Goal: Information Seeking & Learning: Learn about a topic

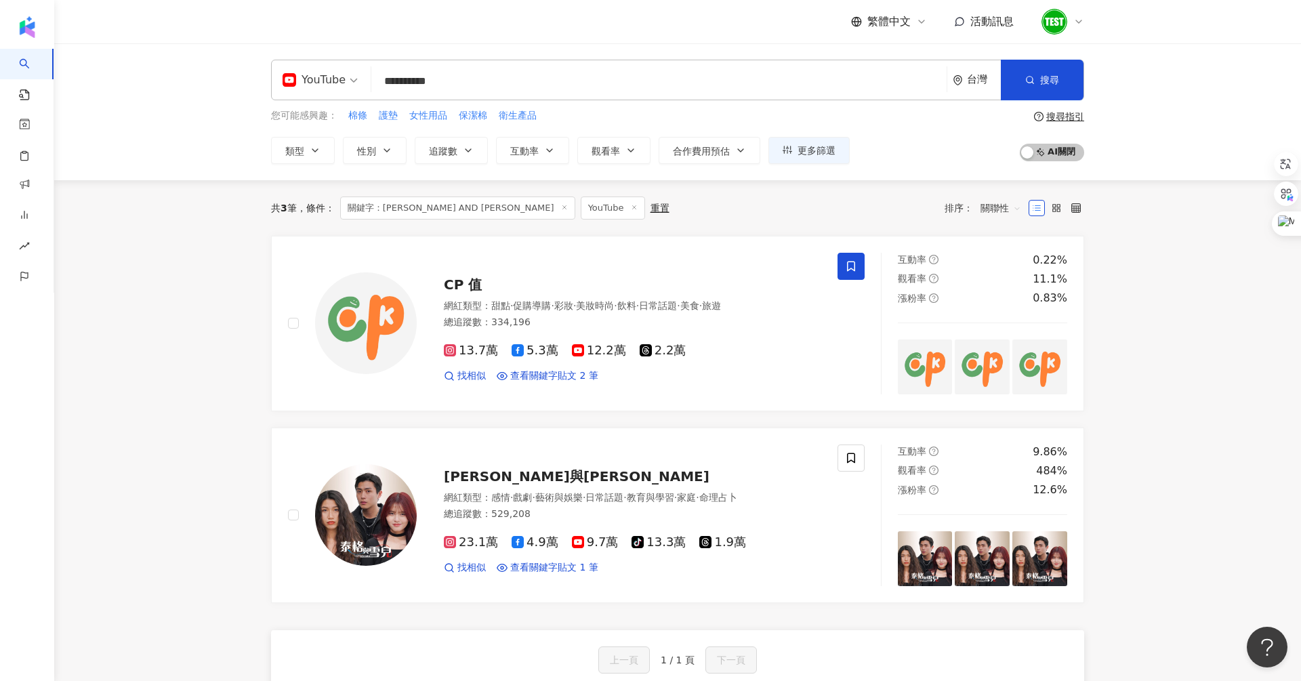
drag, startPoint x: 516, startPoint y: 87, endPoint x: 282, endPoint y: 73, distance: 234.8
click at [282, 73] on div "**********" at bounding box center [677, 80] width 813 height 41
click at [298, 165] on div "YouTube 台灣 搜尋 您可能感興趣： 棉條 護墊 女性用品 保潔棉 衛生產品 類型 性別 追蹤數 互動率 觀看率 合作費用預估 更多篩選 搜尋指引 AI…" at bounding box center [677, 111] width 1247 height 137
click at [298, 155] on span "類型" at bounding box center [294, 151] width 19 height 11
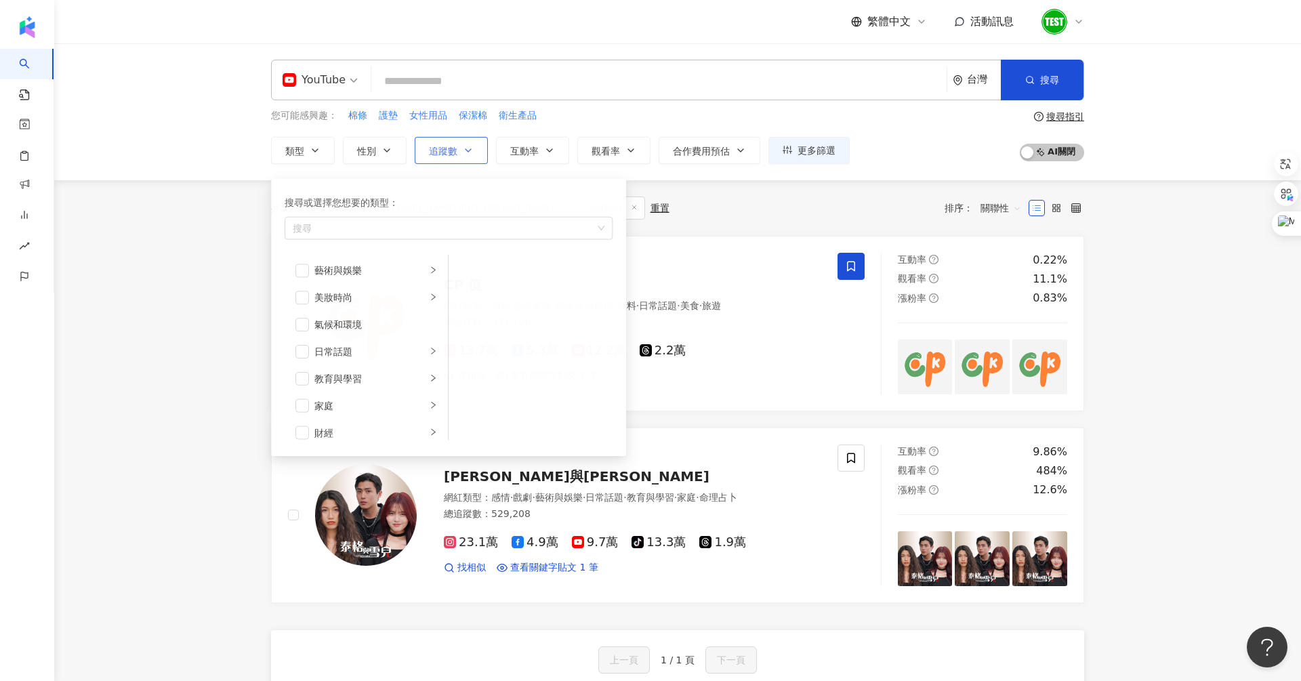
click at [454, 142] on button "追蹤數" at bounding box center [451, 150] width 73 height 27
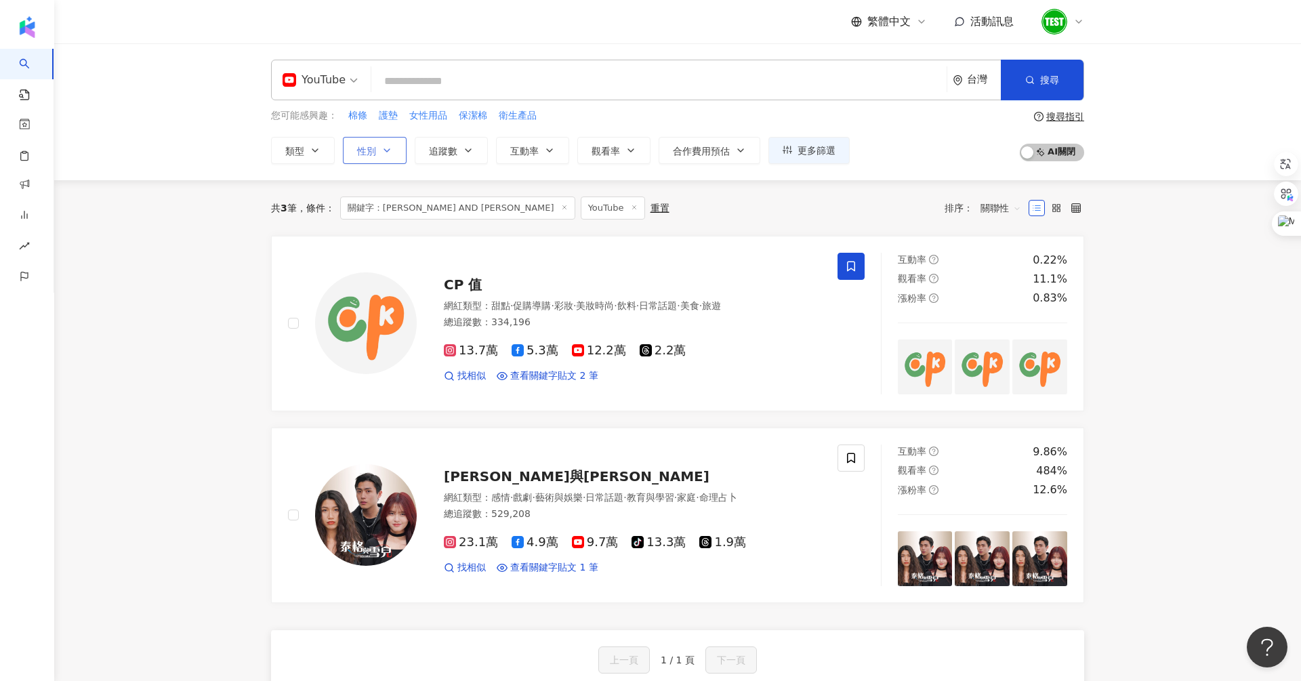
click at [375, 139] on button "性別" at bounding box center [375, 150] width 64 height 27
click at [381, 232] on span "女" at bounding box center [377, 230] width 20 height 15
click at [302, 161] on button "類型" at bounding box center [303, 150] width 64 height 27
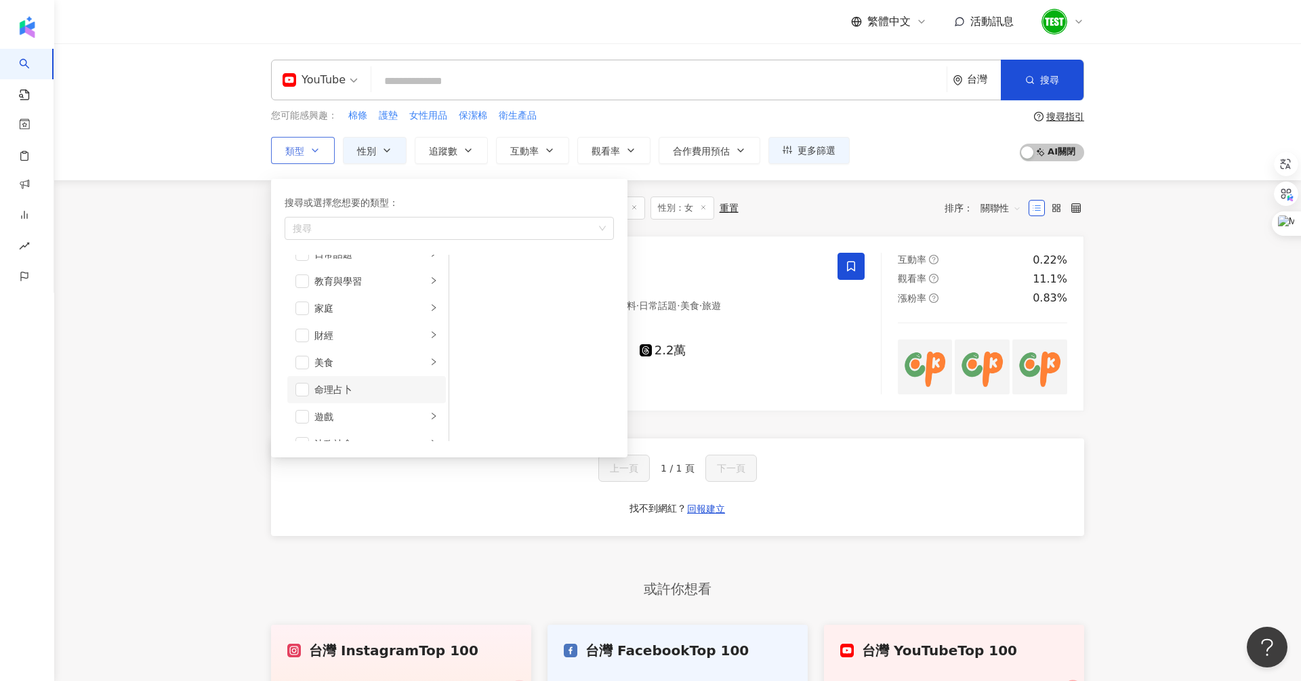
scroll to position [130, 0]
click at [377, 382] on div "遊戲" at bounding box center [370, 384] width 112 height 15
click at [205, 267] on main "YouTube 台灣 搜尋 您可能感興趣： 棉條 護墊 女性用品 保潔棉 衛生產品 類型 搜尋或選擇您想要的類型： 搜尋 藝術與娛樂 美妝時尚 氣候和環境 日…" at bounding box center [677, 386] width 1247 height 687
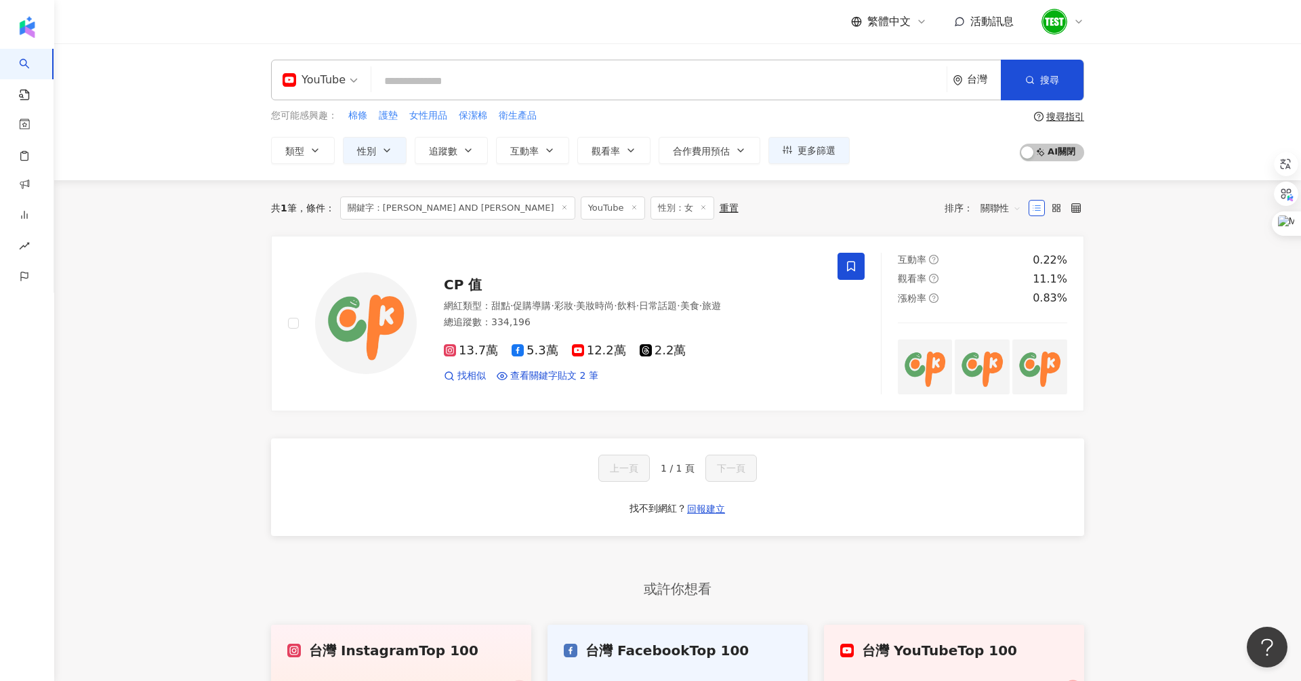
click at [561, 208] on icon at bounding box center [564, 207] width 7 height 7
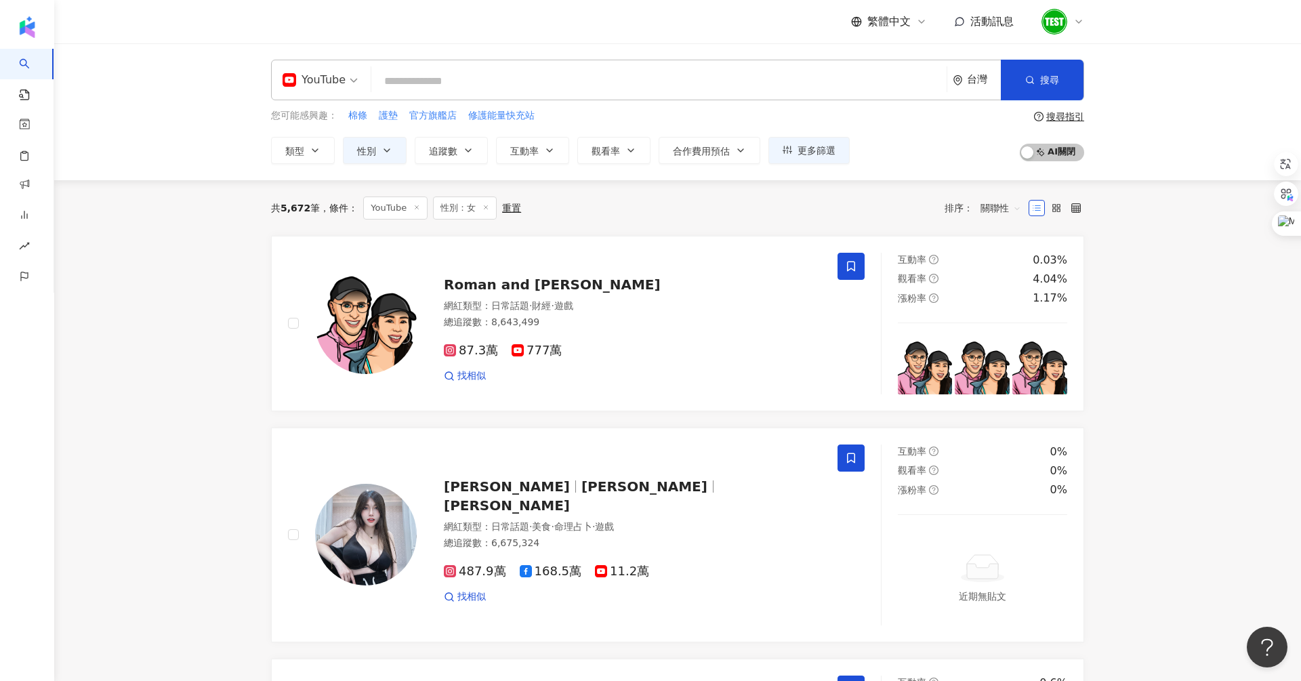
click at [450, 75] on input "search" at bounding box center [659, 81] width 564 height 26
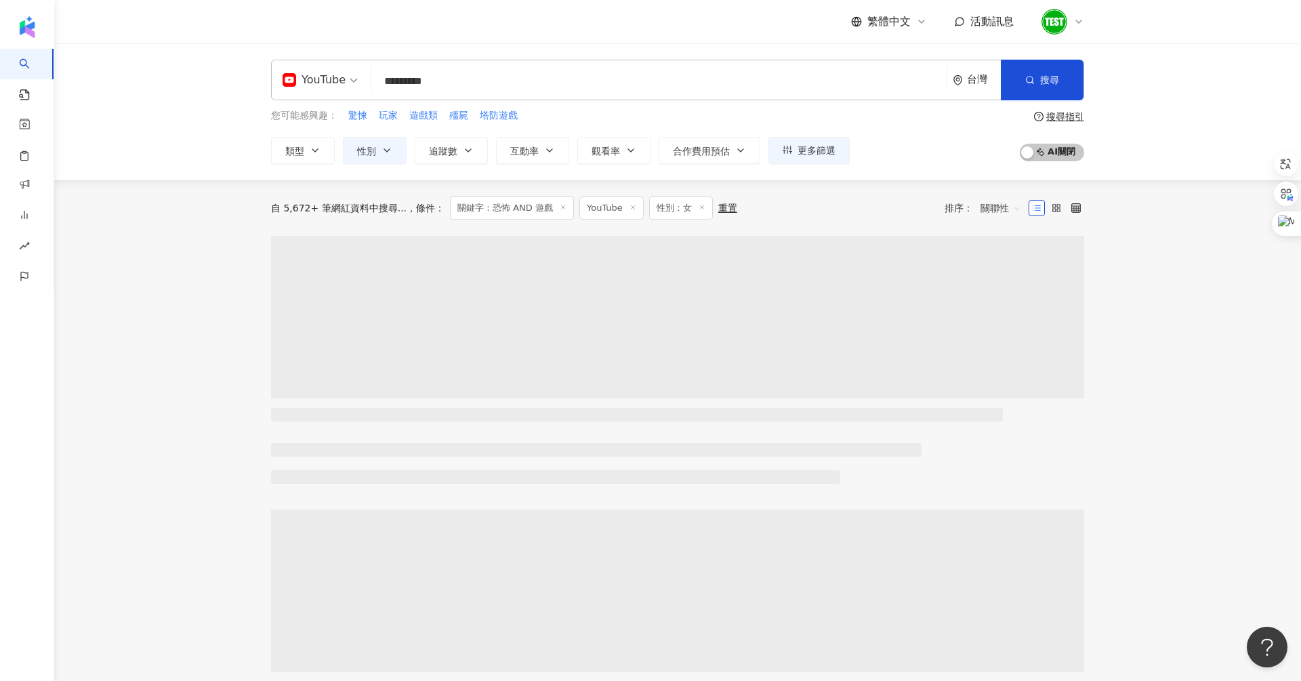
click at [175, 162] on div "YouTube ********* 台灣 搜尋 customizedTag keyword 網紅類型 遊戲 遊戲 / 電腦遊戲 遊戲 / 手機遊戲 搜尋名稱、…" at bounding box center [677, 111] width 1247 height 137
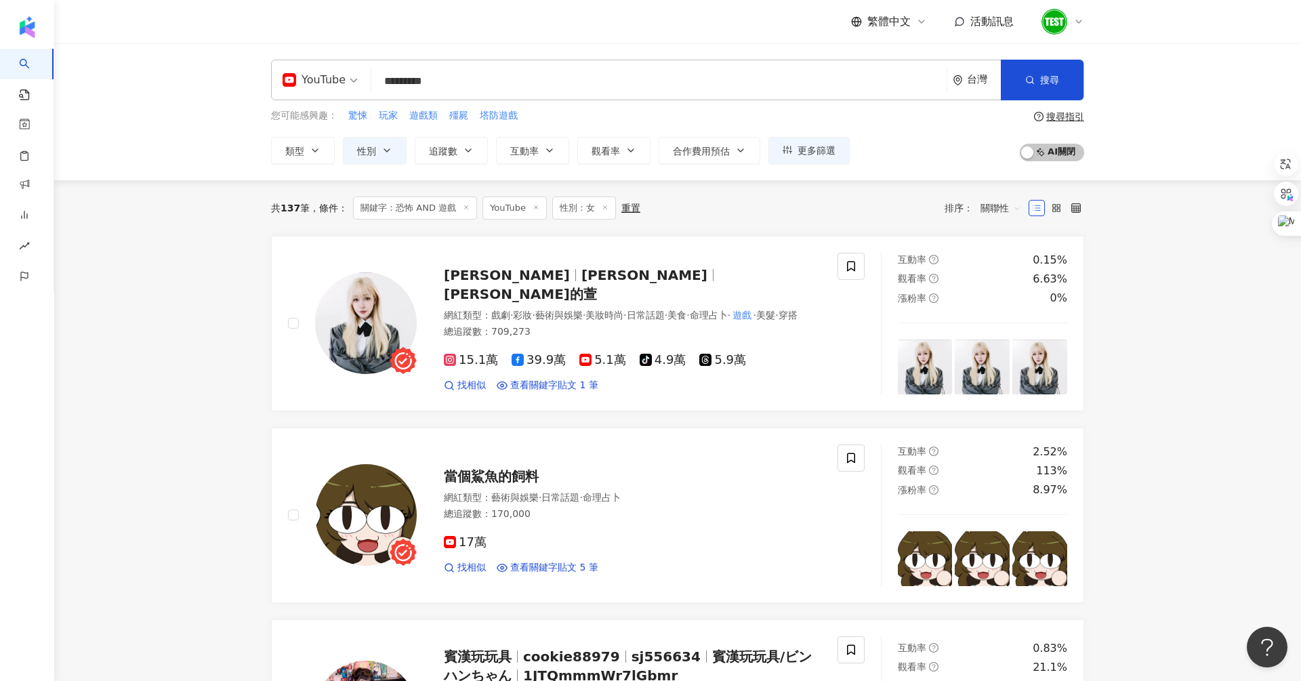
click at [990, 209] on span "關聯性" at bounding box center [1000, 208] width 41 height 22
click at [991, 346] on div "關鍵字" at bounding box center [1001, 350] width 34 height 15
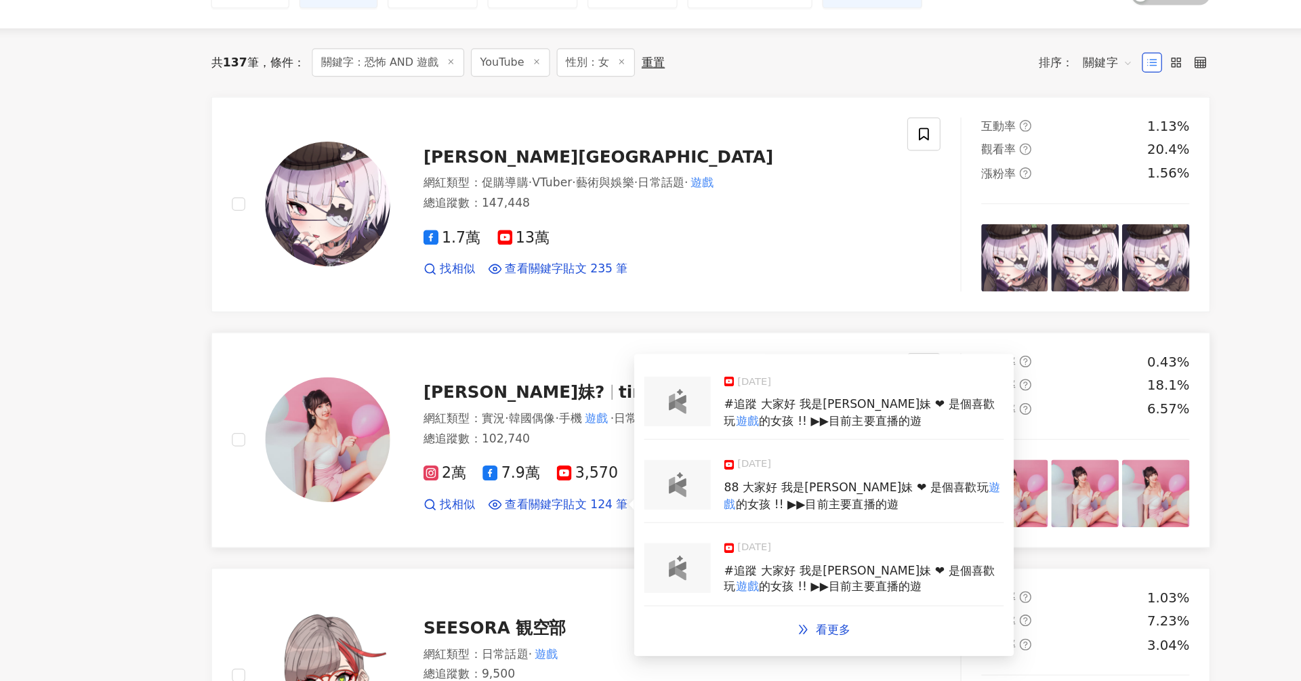
click at [720, 531] on span "的女孩 !! ▶▶目前主要直播的遊" at bounding box center [764, 536] width 133 height 11
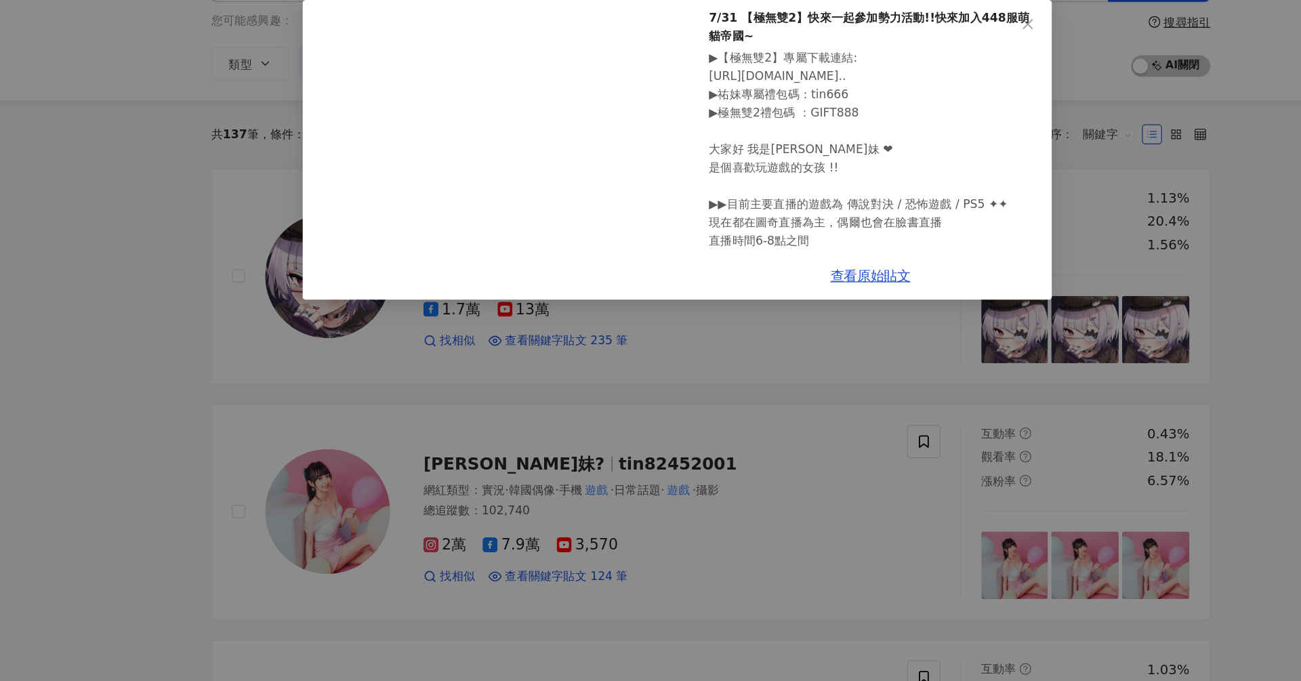
scroll to position [68, 0]
click at [619, 448] on div "祐妹💋 2025/8/2 7/31 【極無雙2】快來一起參加勢力活動!!快來加入448服萌貓帝國~ ▶【極無雙2】專屬下載連結: https://dl2hmt…" at bounding box center [650, 340] width 1301 height 681
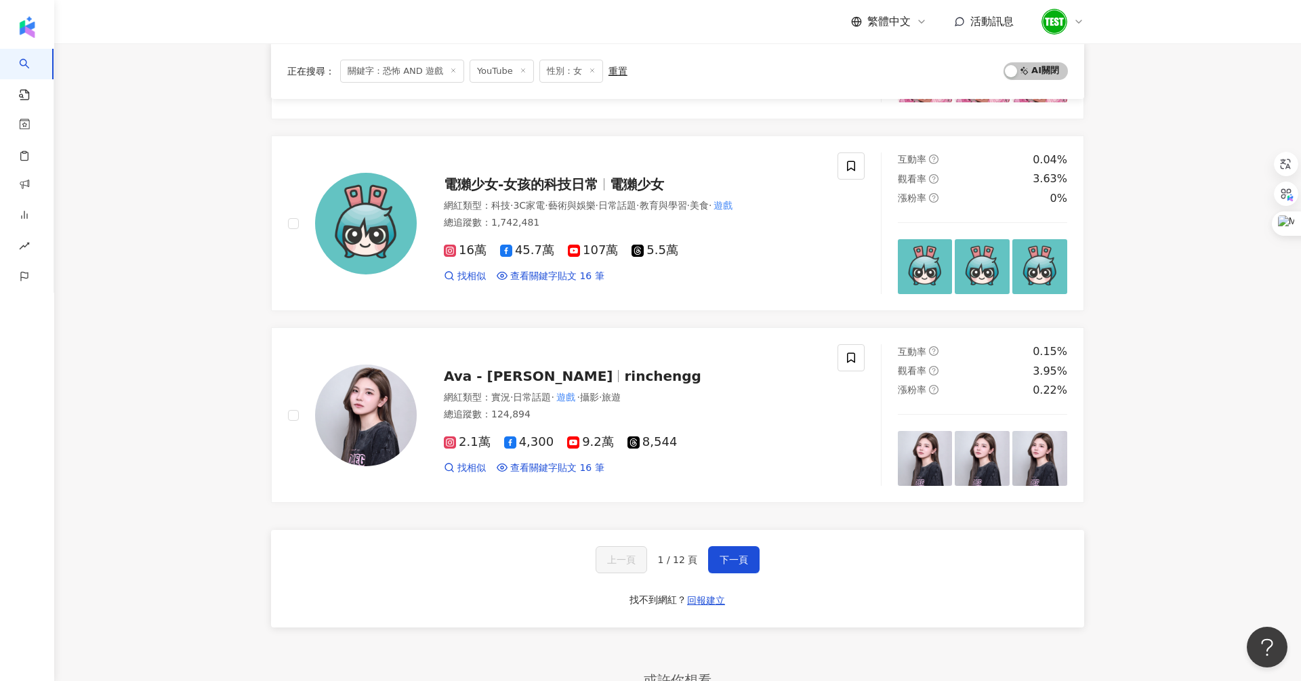
scroll to position [2037, 0]
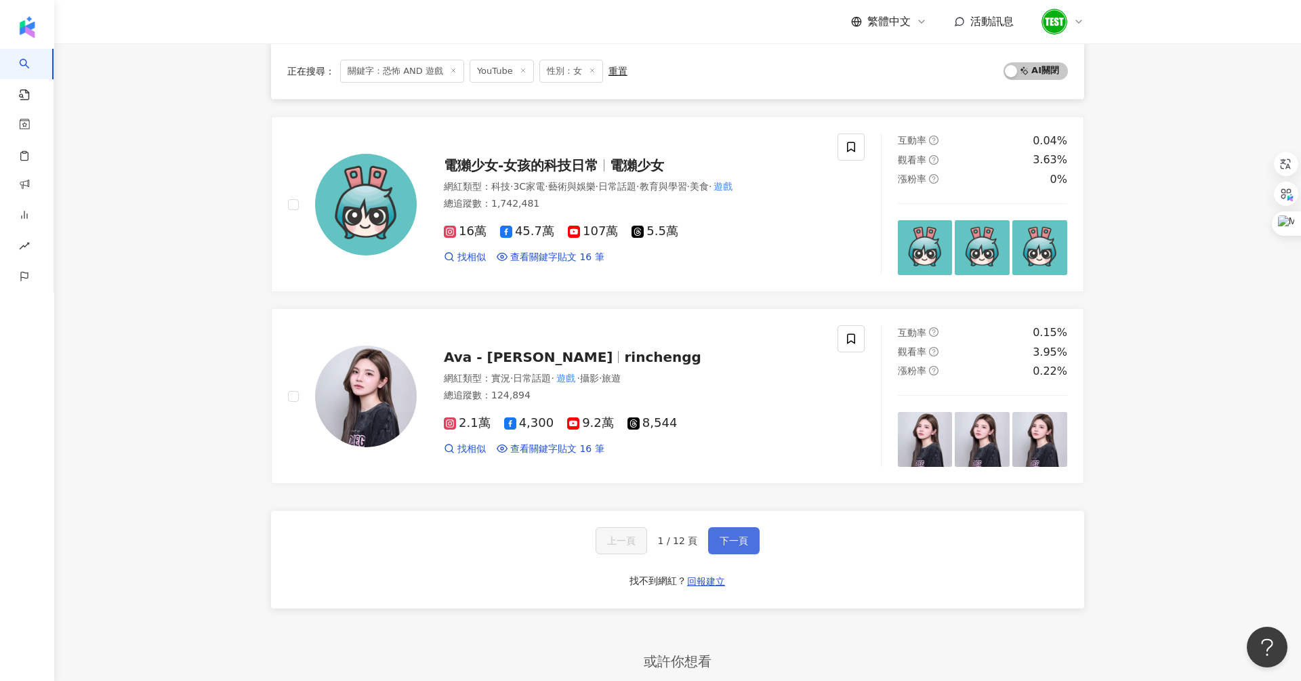
click at [736, 535] on span "下一頁" at bounding box center [734, 540] width 28 height 11
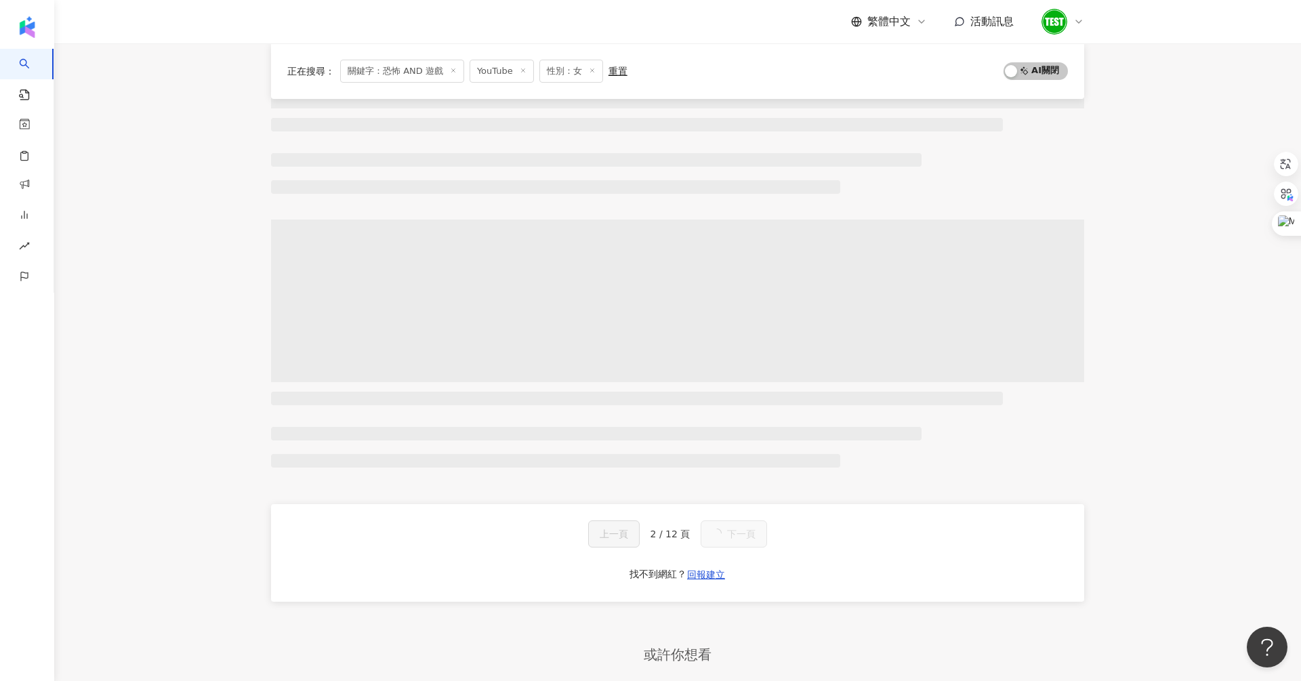
scroll to position [0, 0]
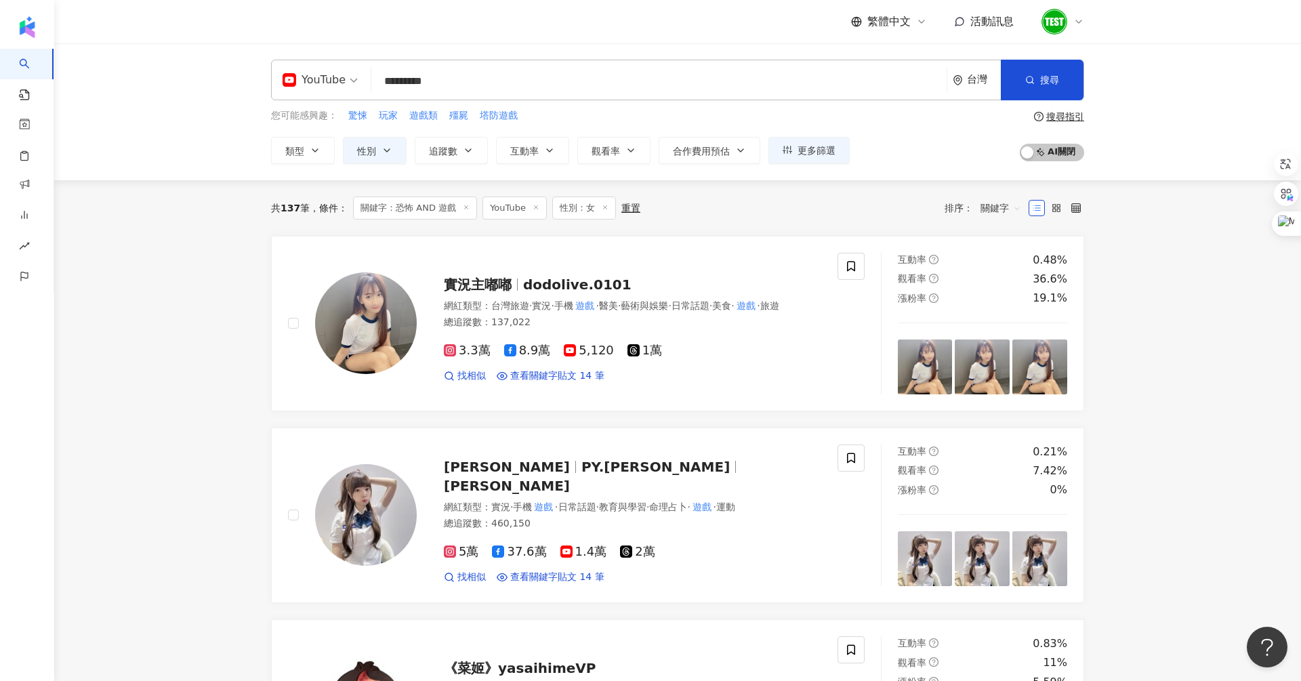
click at [473, 74] on input "*********" at bounding box center [659, 81] width 564 height 26
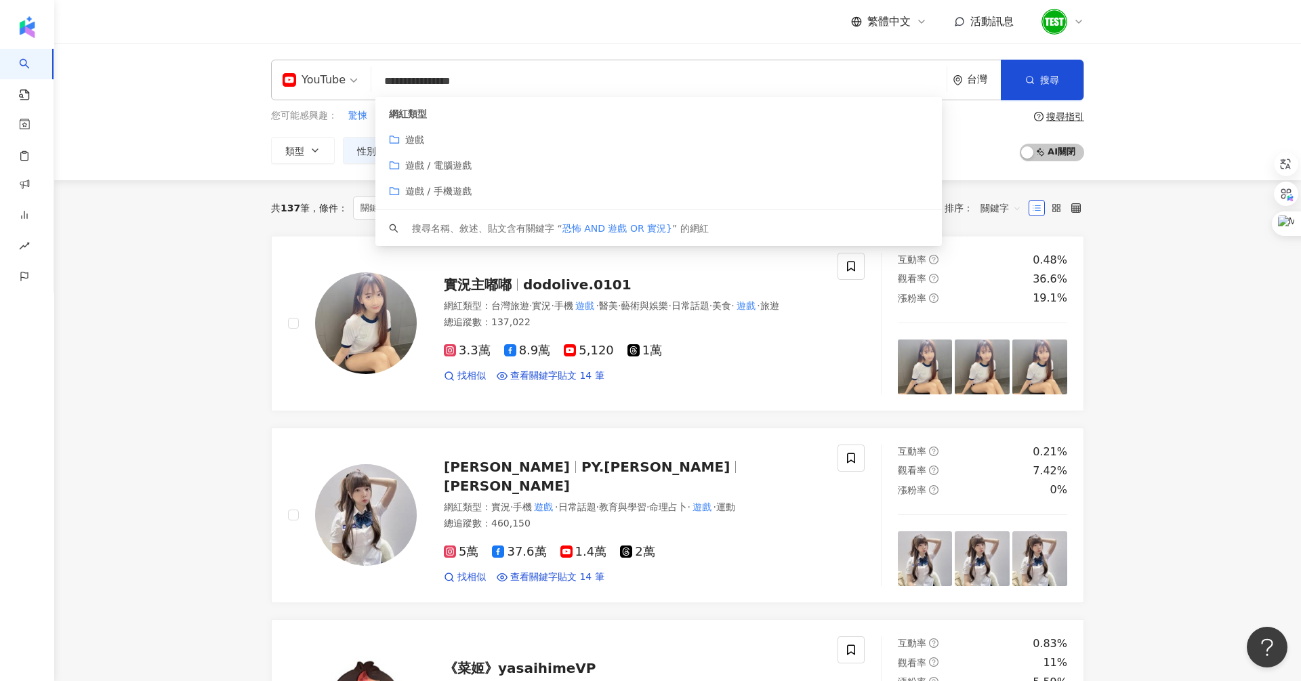
click at [437, 81] on input "**********" at bounding box center [659, 81] width 564 height 26
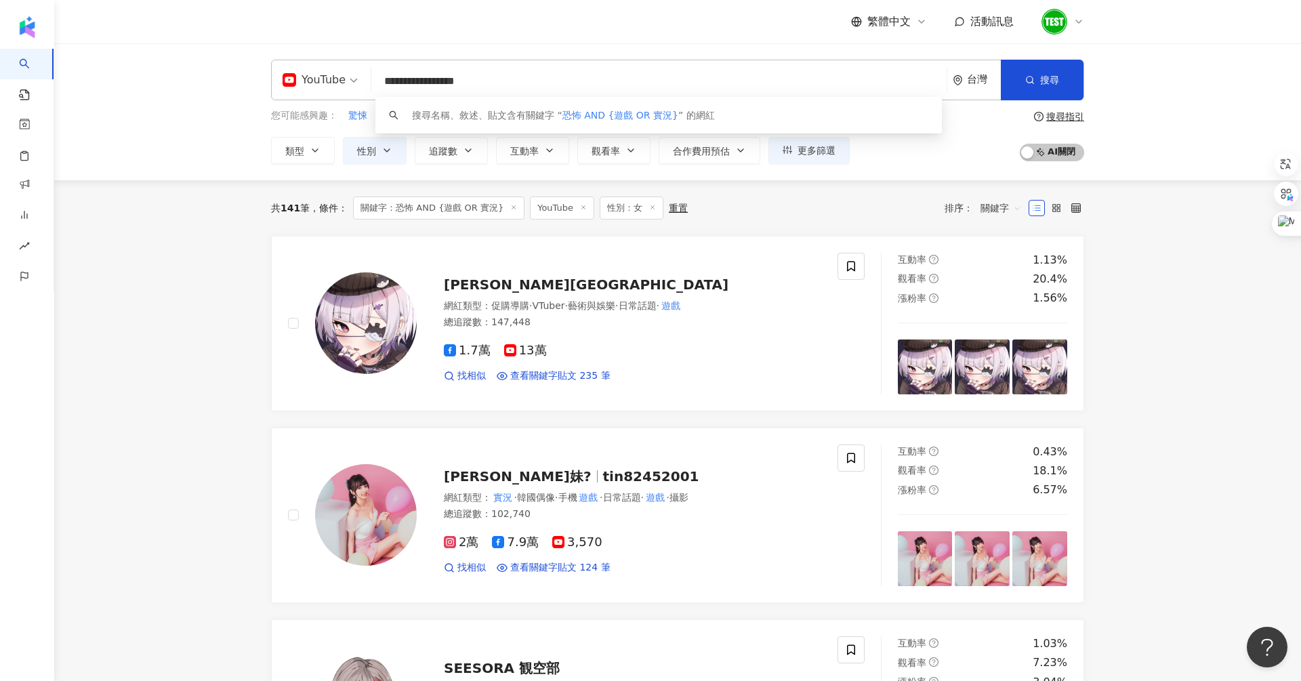
type input "**********"
click at [546, 103] on div "**********" at bounding box center [677, 112] width 867 height 104
drag, startPoint x: 537, startPoint y: 80, endPoint x: 306, endPoint y: 80, distance: 231.0
click at [306, 80] on div "**********" at bounding box center [677, 80] width 813 height 41
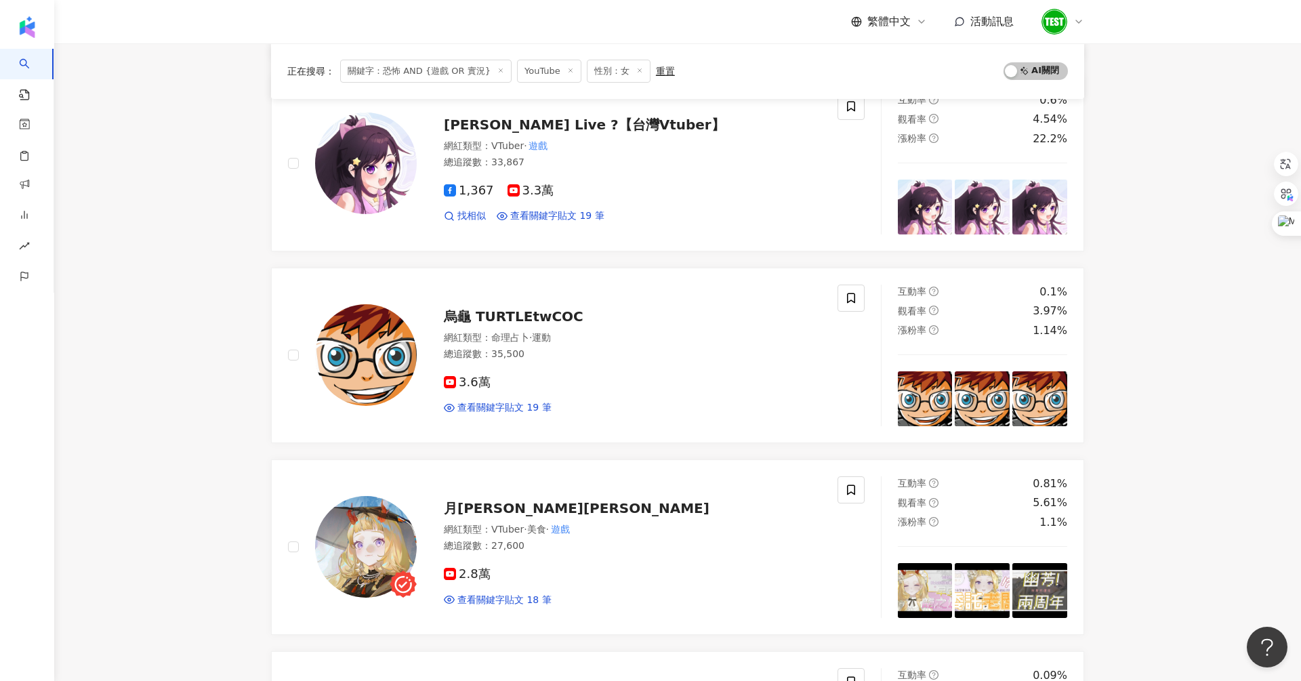
scroll to position [1313, 0]
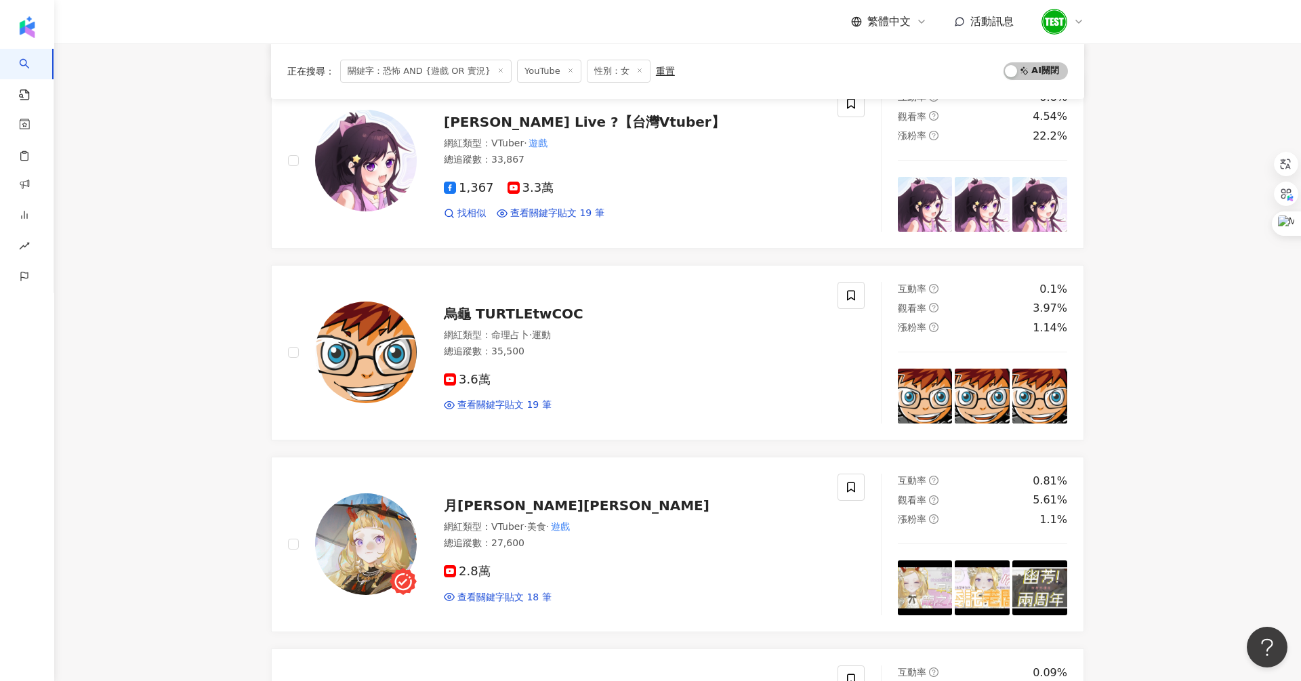
click at [161, 230] on main "**********" at bounding box center [677, 128] width 1247 height 2797
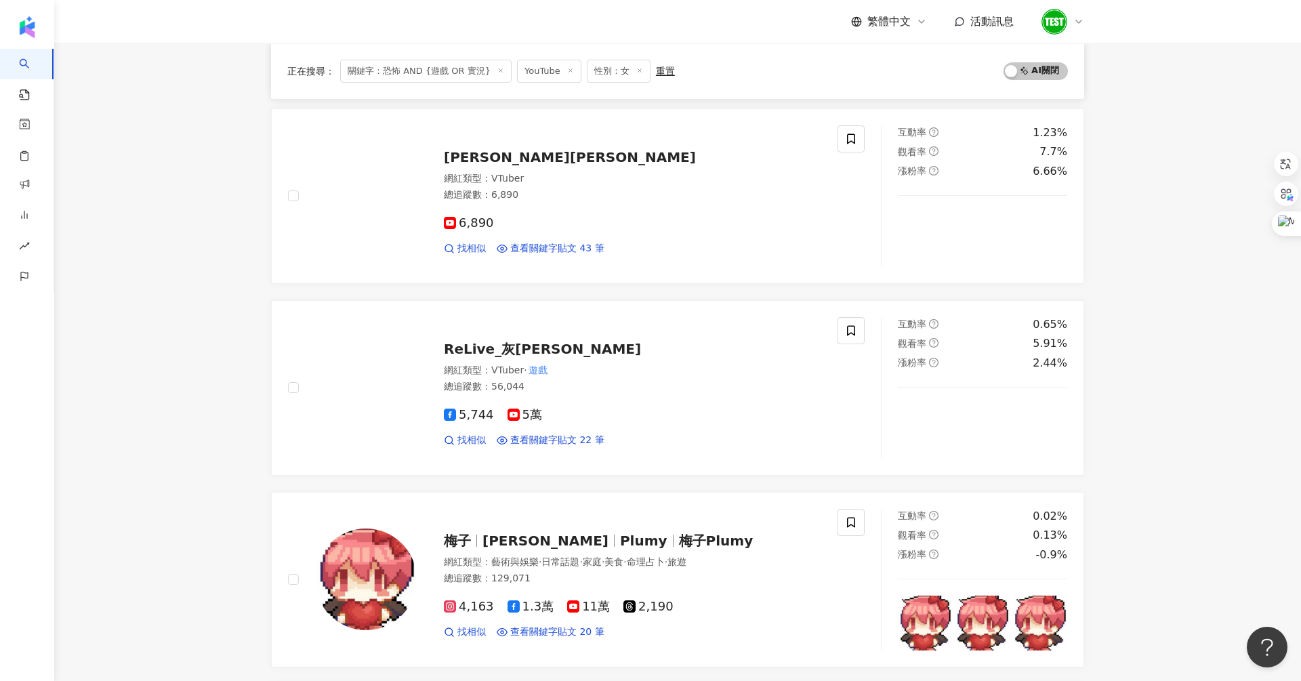
scroll to position [0, 0]
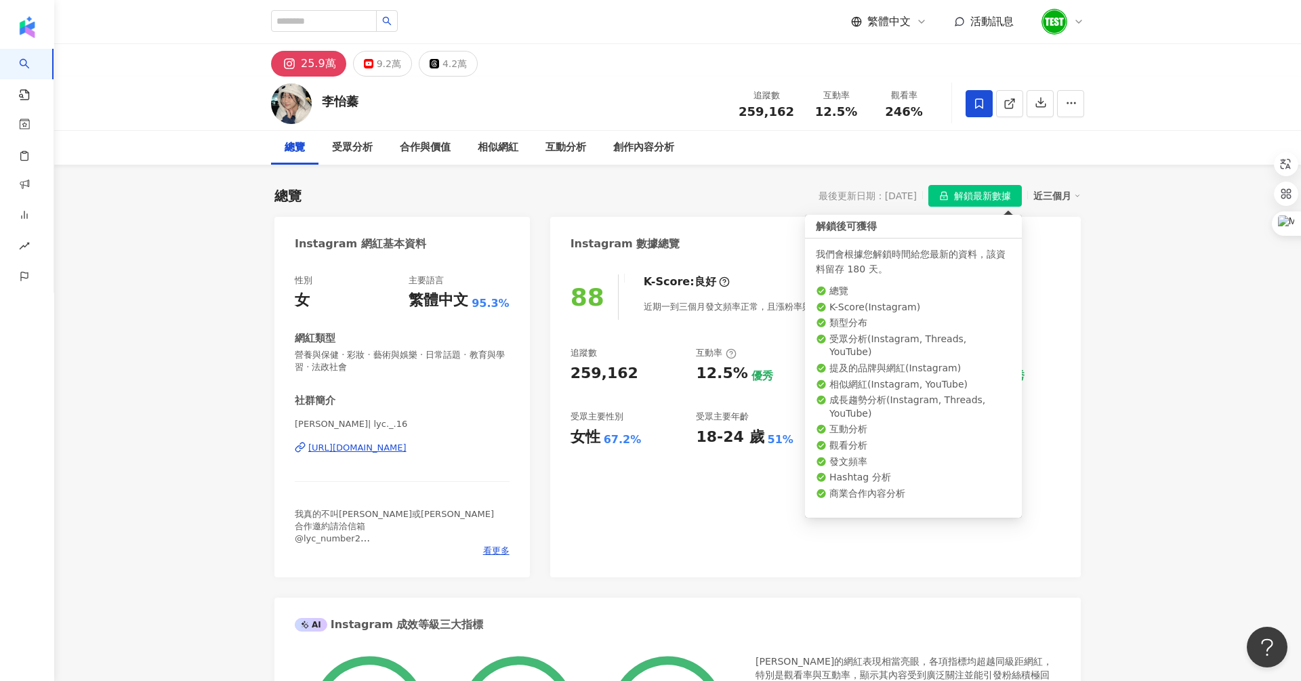
click at [979, 196] on span "解鎖最新數據" at bounding box center [982, 197] width 57 height 22
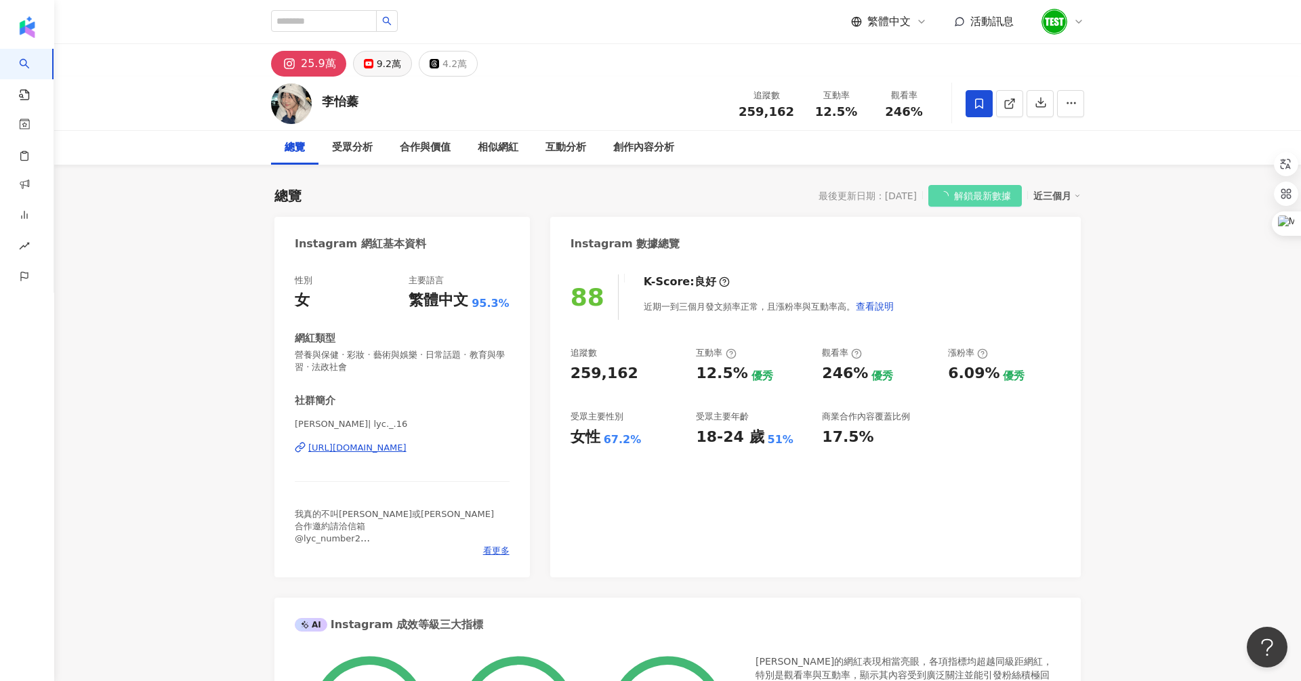
click at [377, 71] on div "9.2萬" at bounding box center [389, 63] width 24 height 19
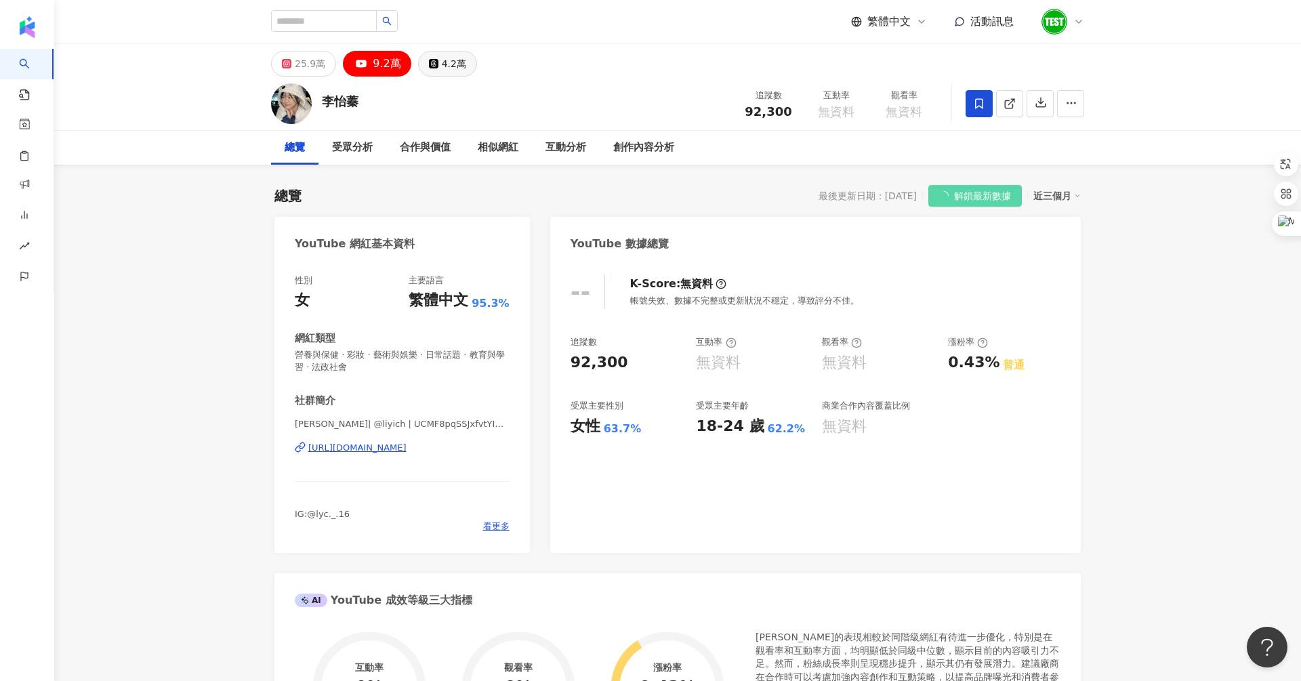
click at [442, 72] on div "4.2萬" at bounding box center [454, 63] width 24 height 19
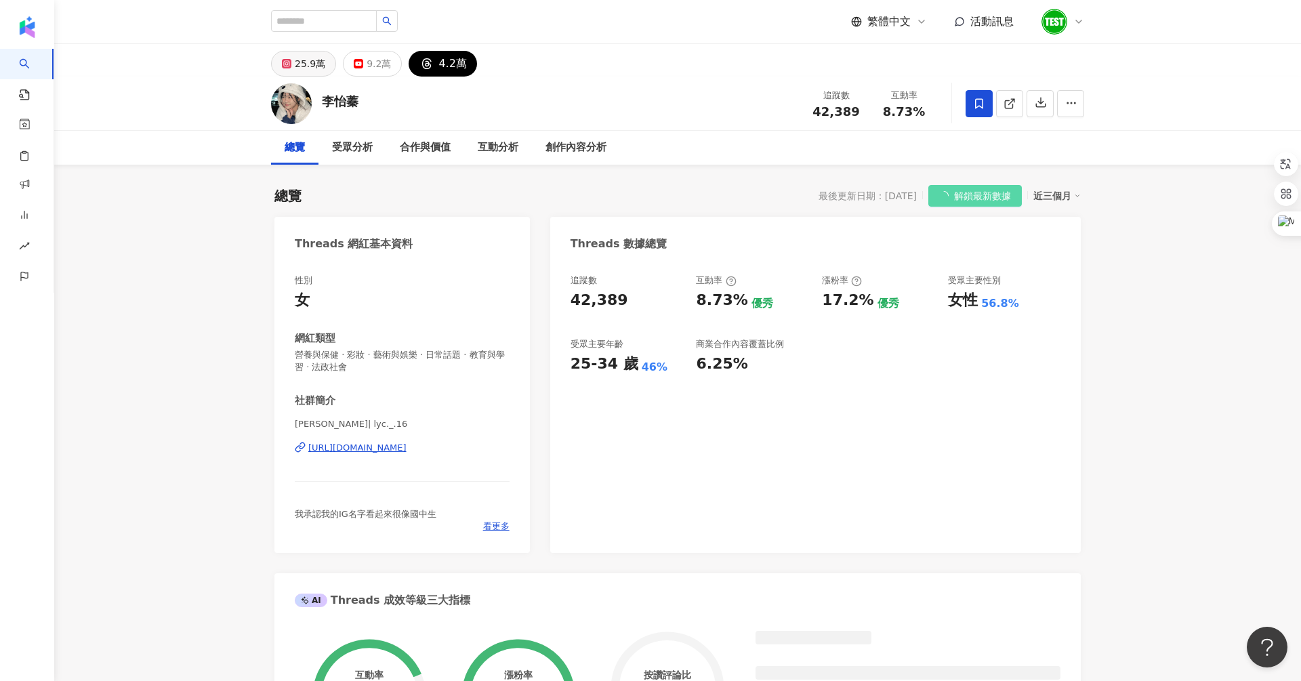
click at [297, 73] on button "25.9萬" at bounding box center [303, 64] width 65 height 26
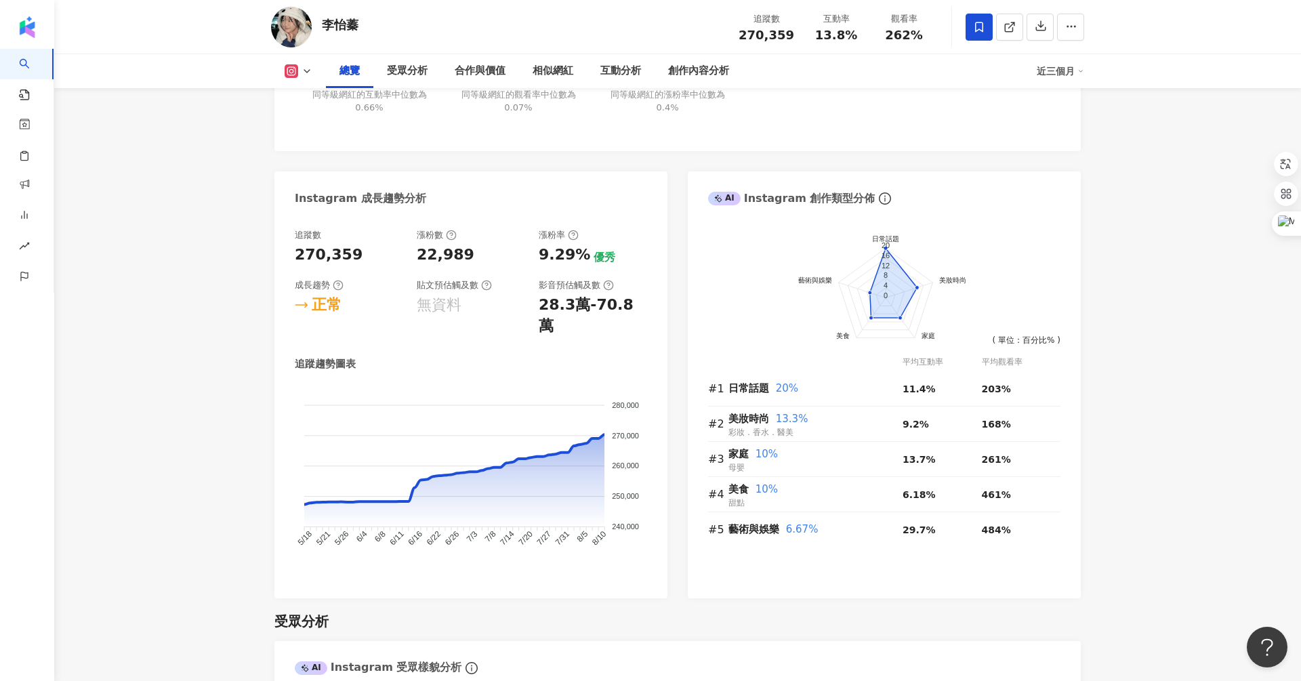
scroll to position [747, 0]
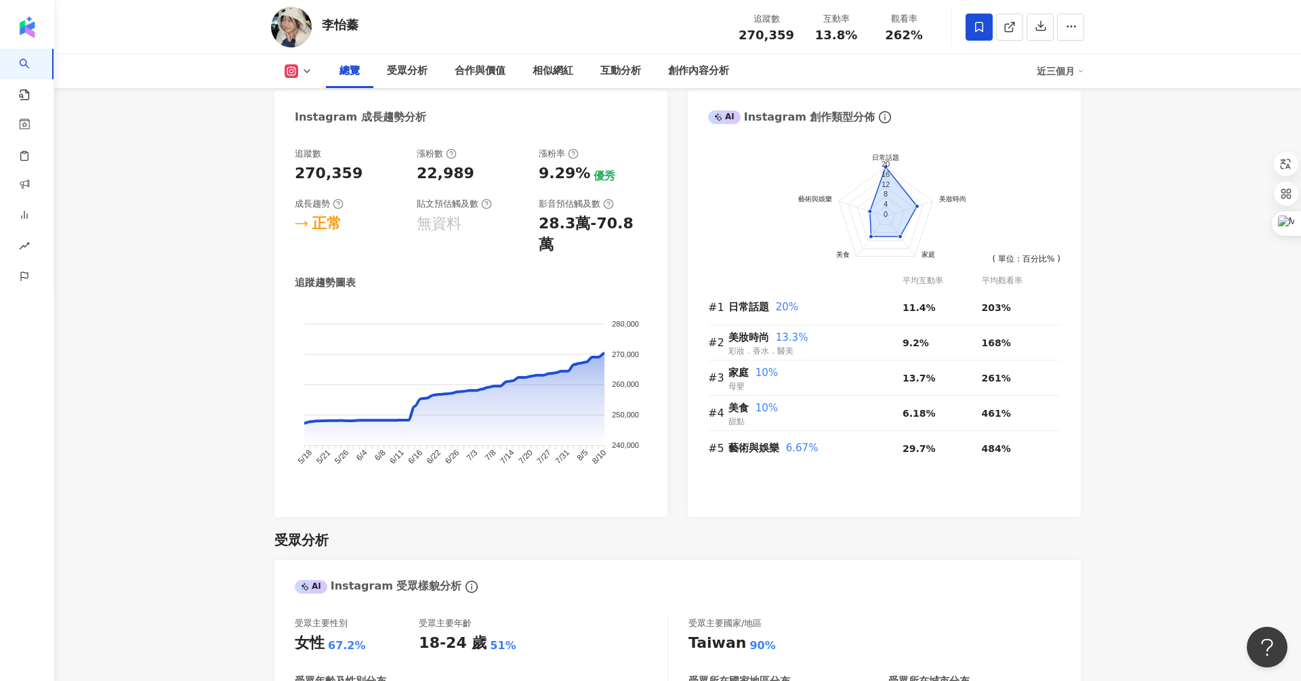
click at [417, 167] on div "22,989" at bounding box center [446, 173] width 58 height 21
click at [449, 178] on div "22,989" at bounding box center [446, 173] width 58 height 21
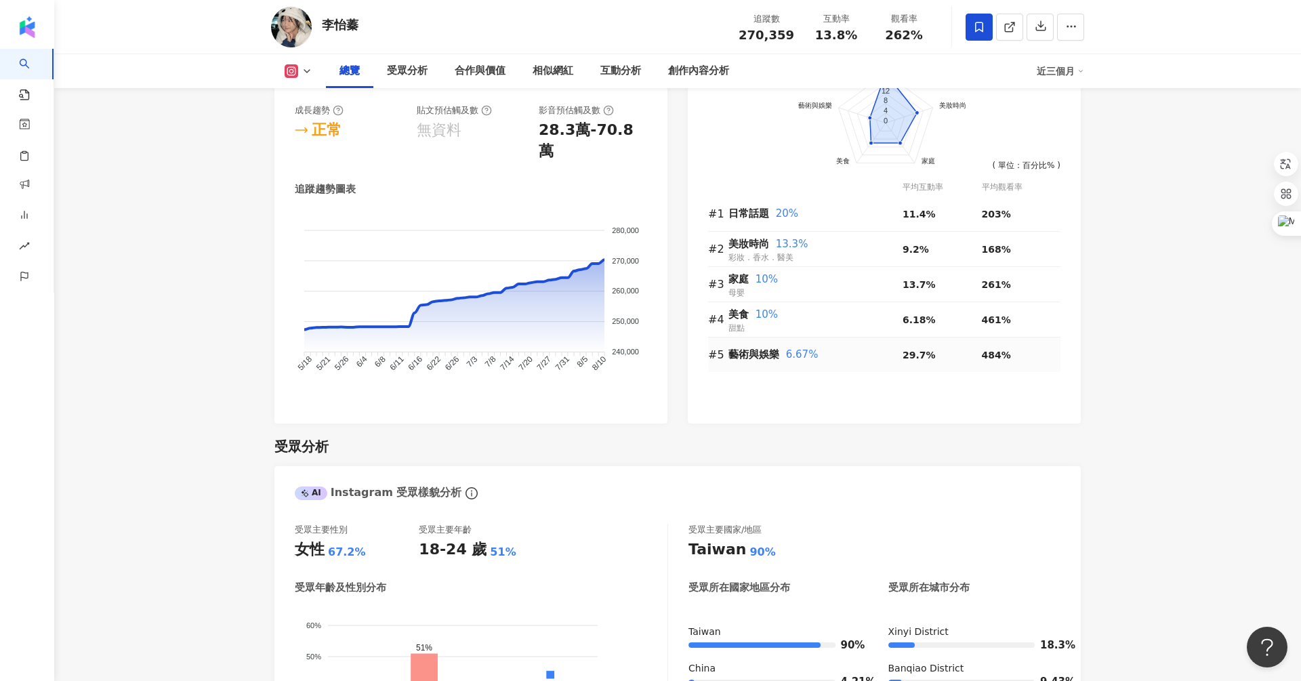
scroll to position [830, 0]
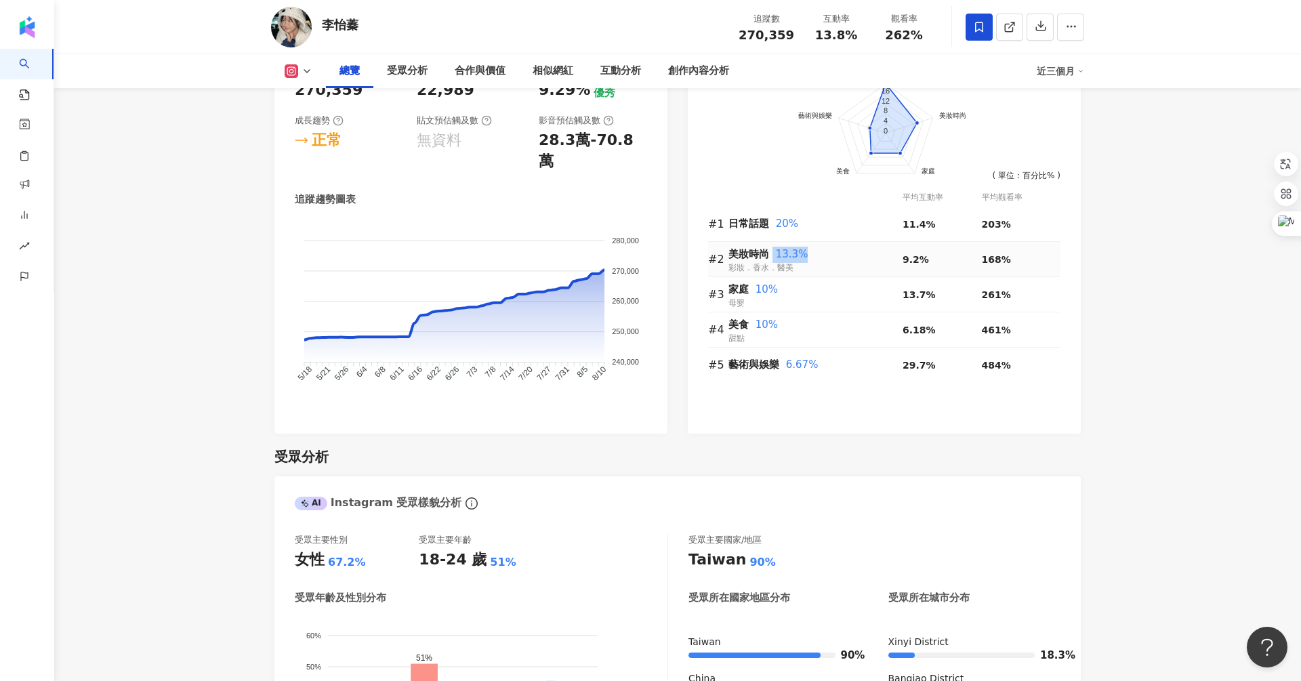
drag, startPoint x: 772, startPoint y: 251, endPoint x: 879, endPoint y: 251, distance: 107.1
click at [879, 251] on div "美妝時尚 13.3%" at bounding box center [815, 255] width 174 height 16
drag, startPoint x: 897, startPoint y: 262, endPoint x: 1025, endPoint y: 259, distance: 128.1
click at [1025, 259] on tr "#2 美妝時尚 13.3% 彩妝．香水．醫美 9.2% 168%" at bounding box center [884, 259] width 352 height 35
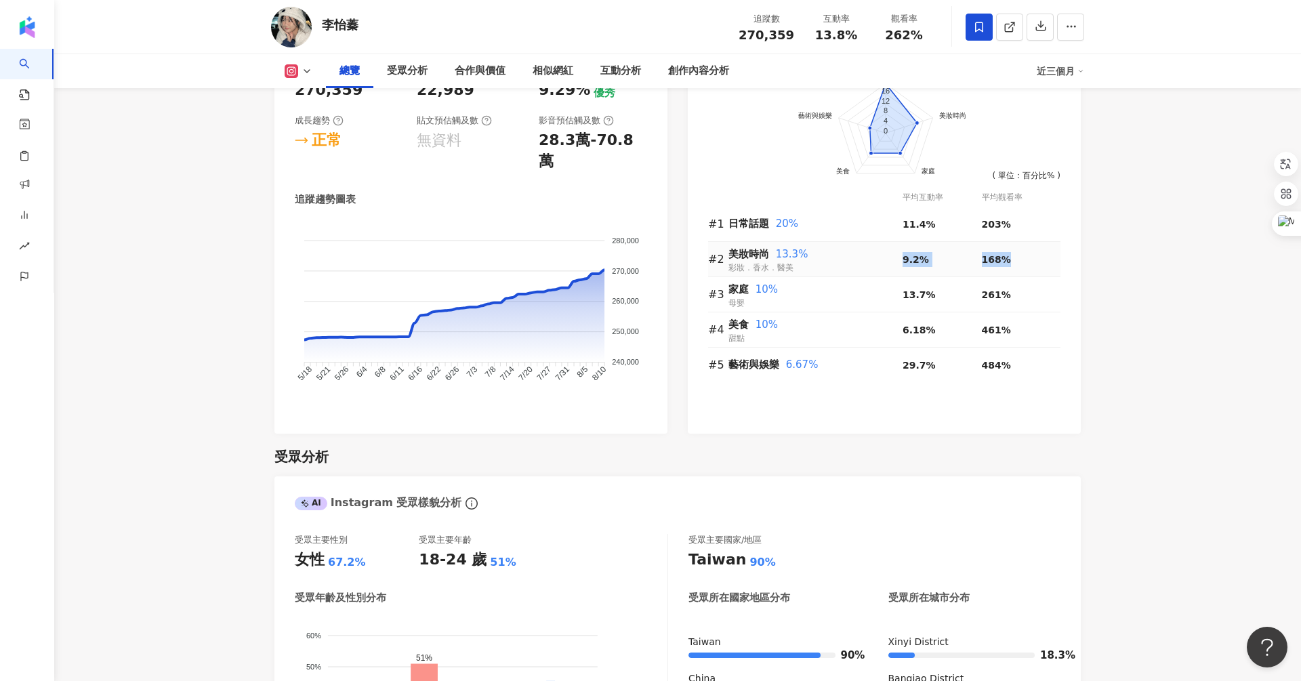
click at [1024, 259] on div "168%" at bounding box center [1021, 259] width 79 height 15
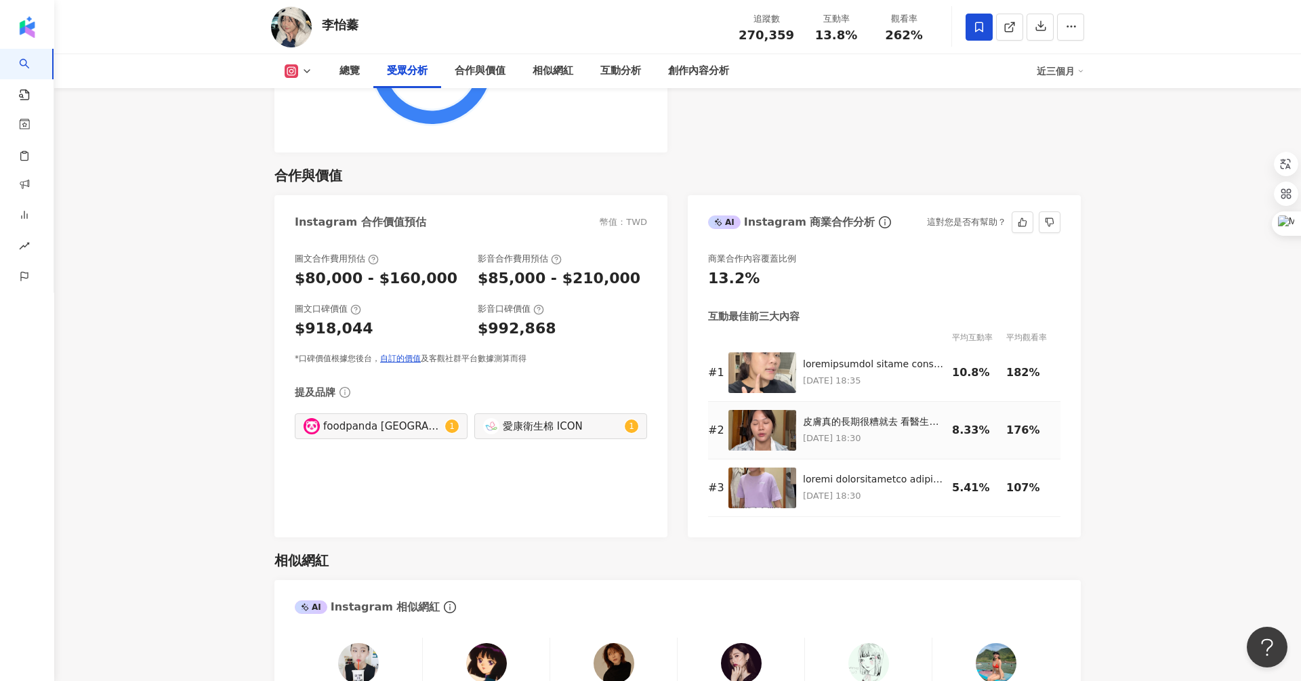
scroll to position [1797, 0]
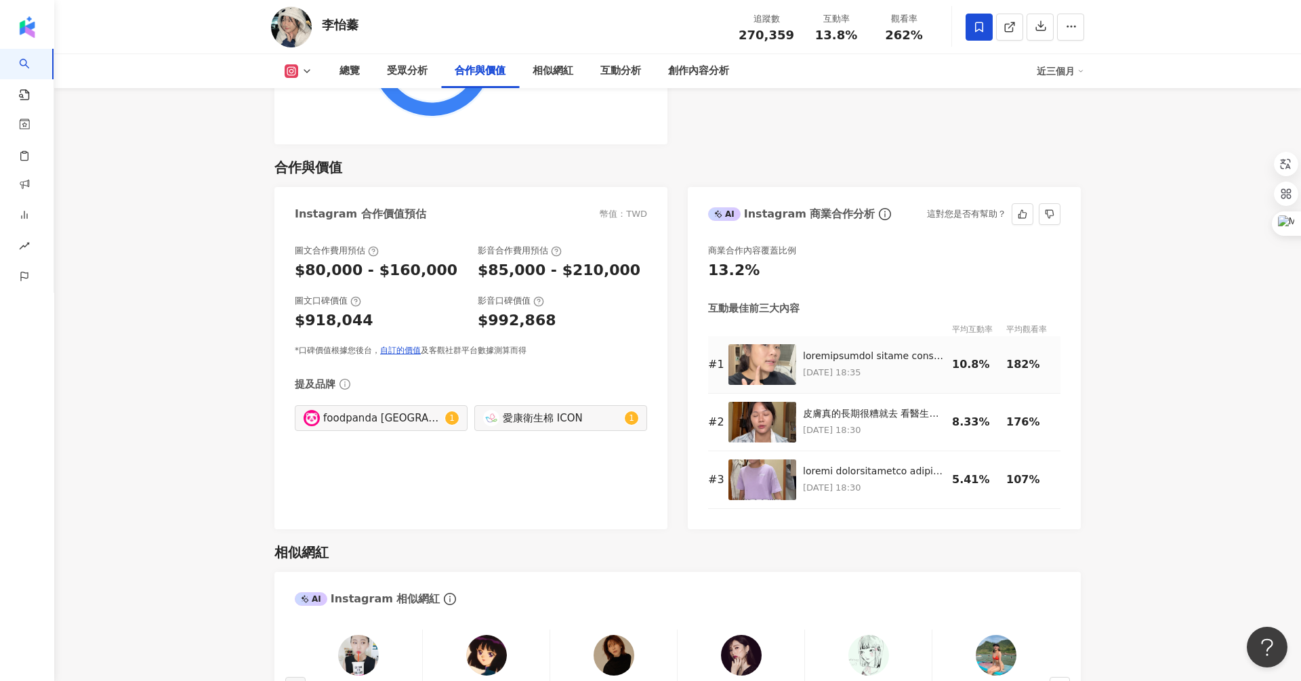
click at [763, 350] on img at bounding box center [762, 364] width 68 height 41
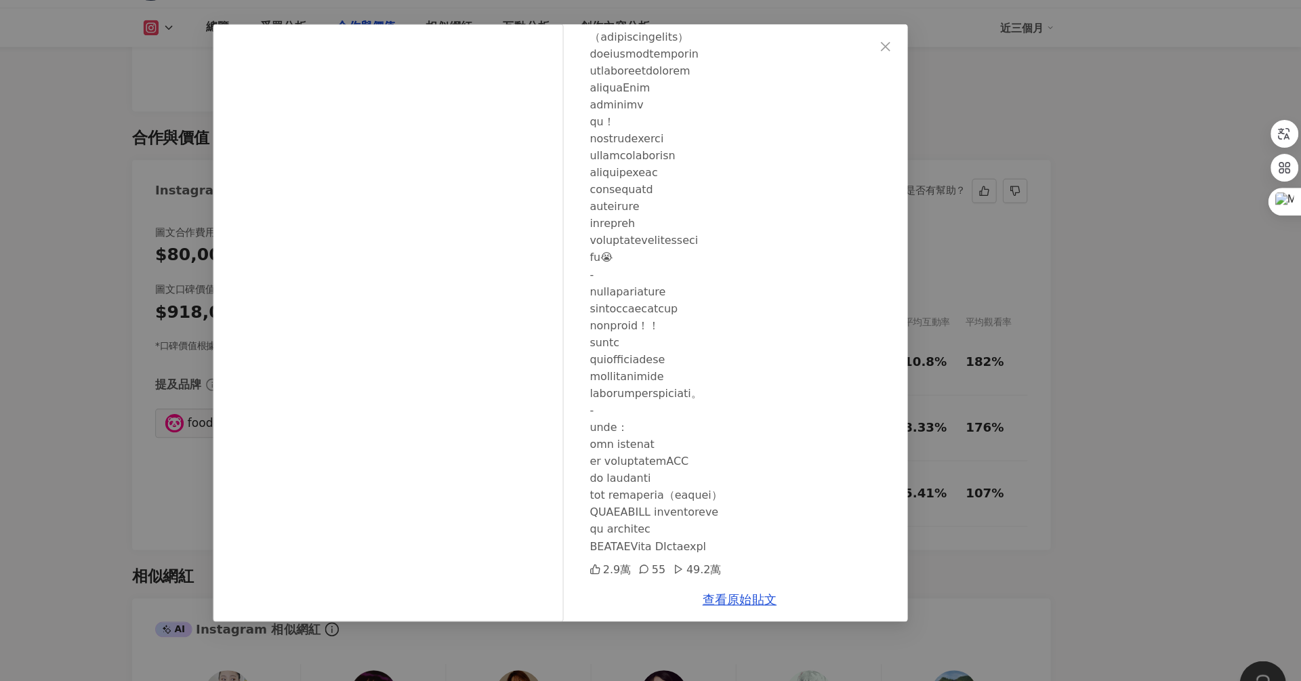
click at [1037, 296] on div "李怡蓁 2025/5/23 2.9萬 55 49.2萬 查看原始貼文" at bounding box center [650, 340] width 1301 height 681
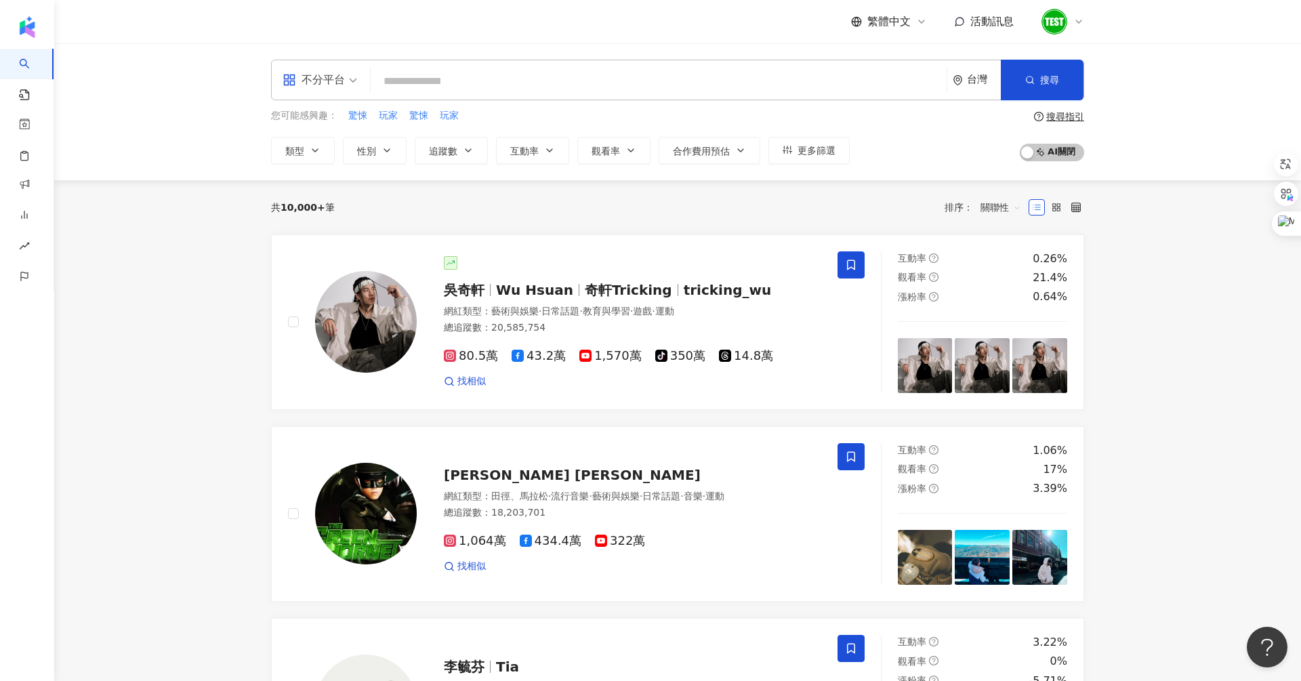
click at [527, 86] on input "search" at bounding box center [658, 81] width 565 height 26
type input "*"
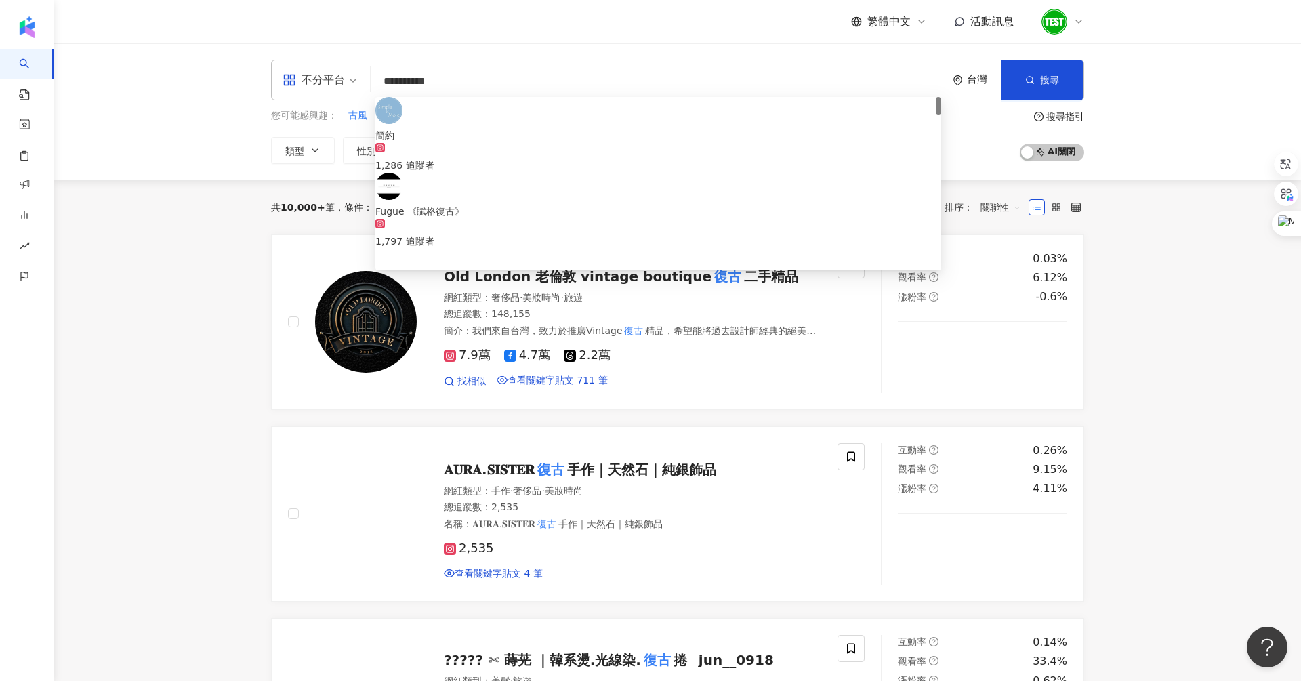
type input "*********"
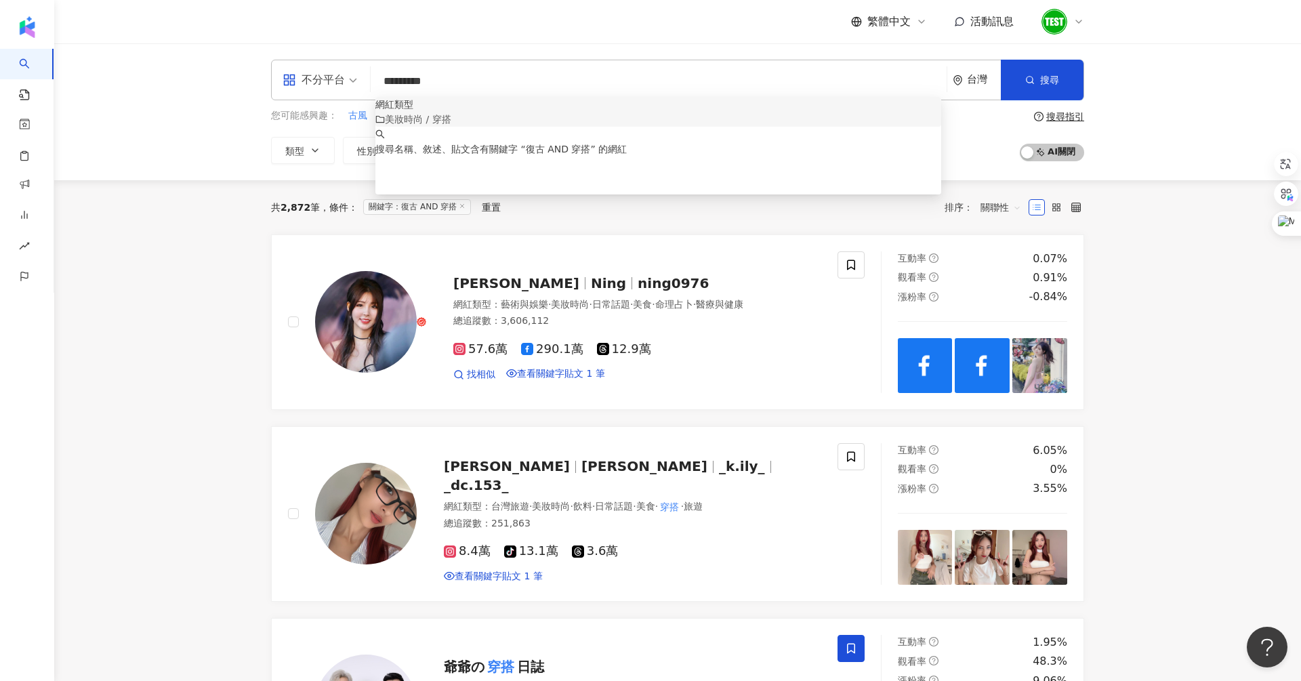
drag, startPoint x: 525, startPoint y: 76, endPoint x: 247, endPoint y: 72, distance: 277.8
click at [274, 72] on div "不分平台 ********* 台灣 搜尋 customizedTag keyword 網紅類型 美妝時尚 / 穿搭 搜尋名稱、敘述、貼文含有關鍵字 “ 復古 …" at bounding box center [677, 80] width 813 height 41
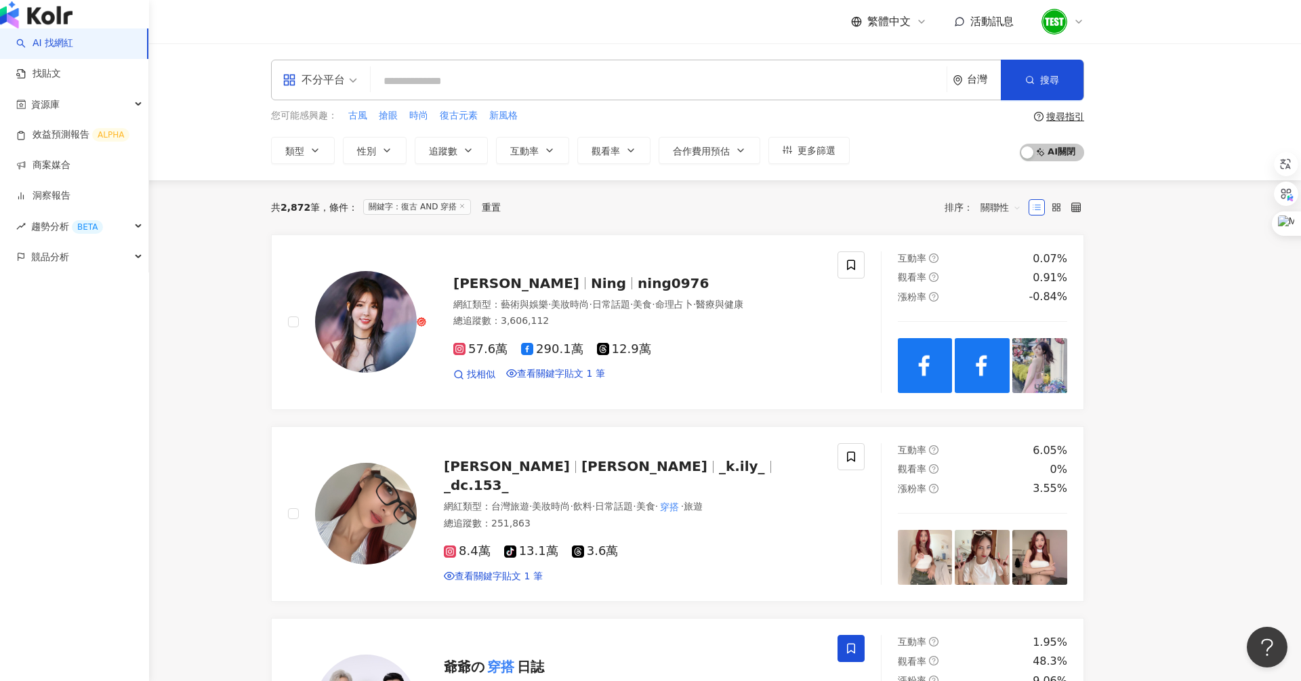
click at [73, 50] on link "AI 找網紅" at bounding box center [44, 44] width 57 height 14
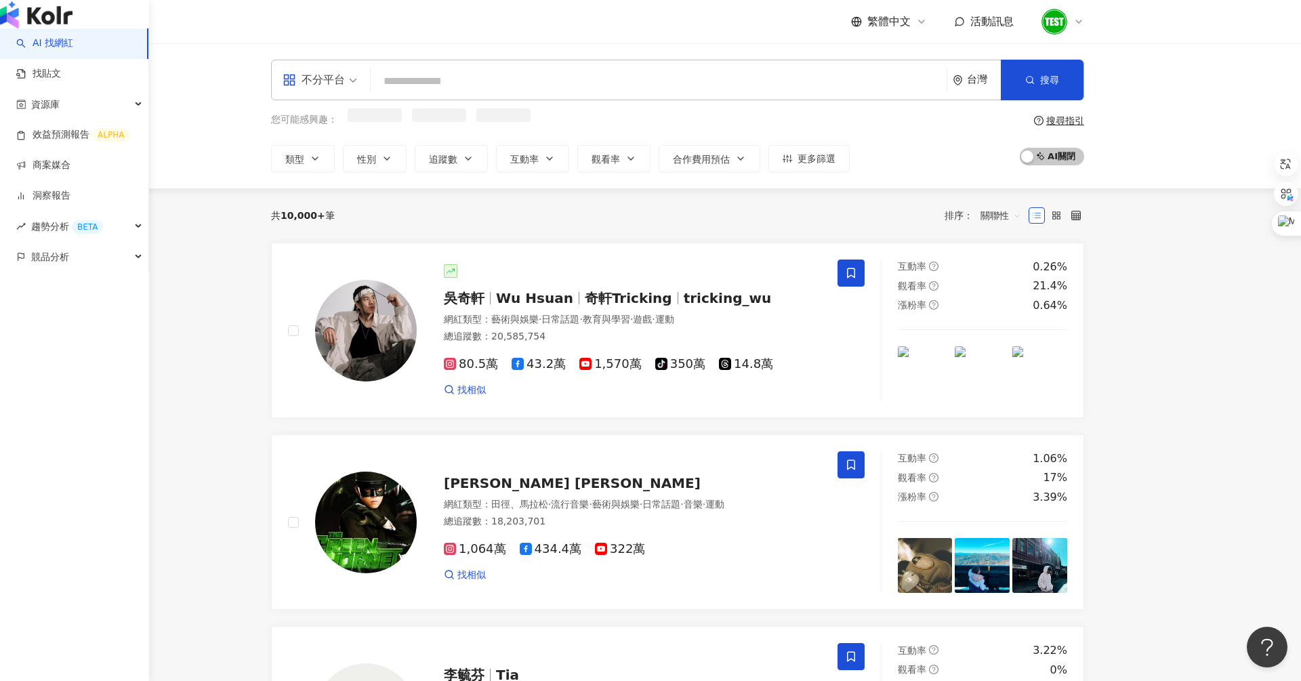
click at [73, 50] on link "AI 找網紅" at bounding box center [44, 44] width 57 height 14
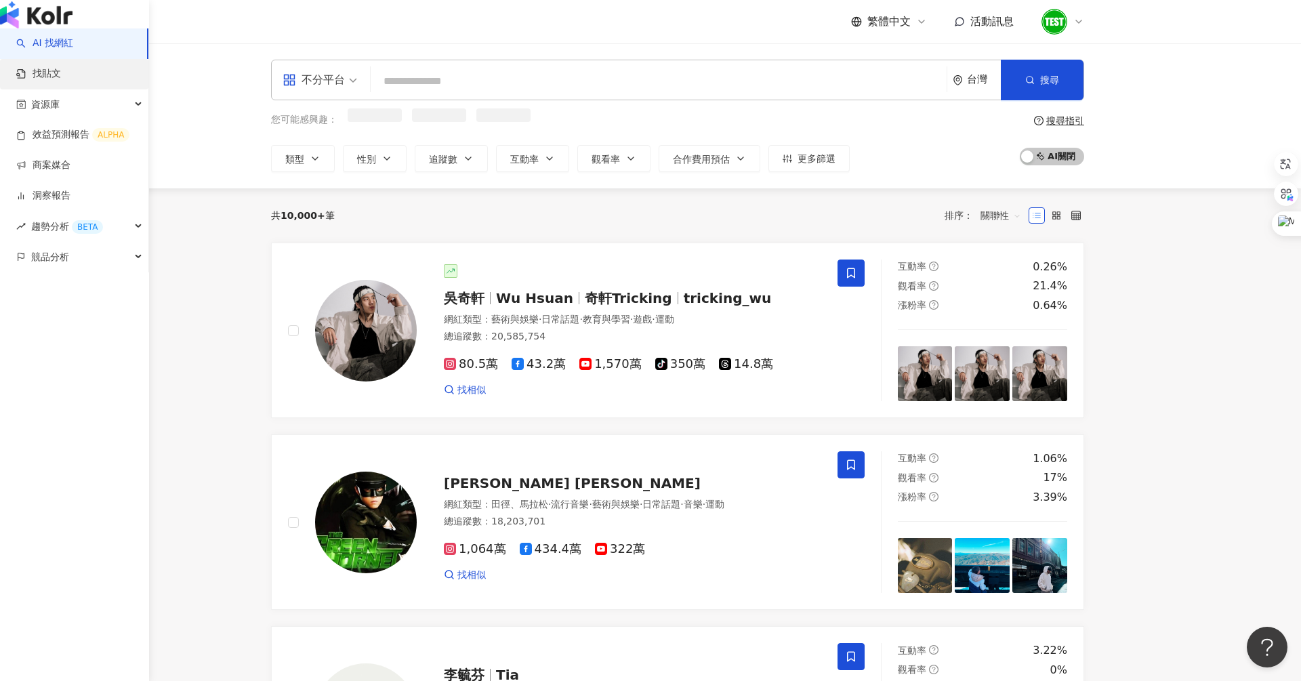
click at [61, 81] on link "找貼文" at bounding box center [38, 74] width 45 height 14
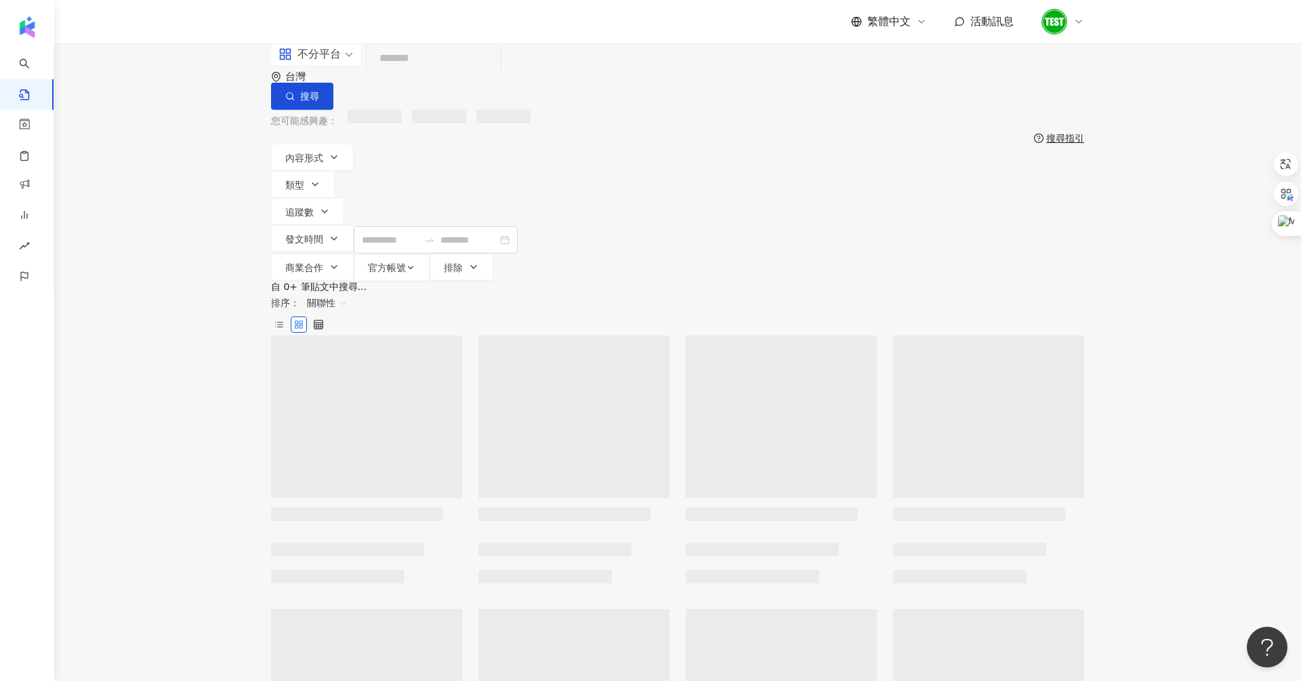
click at [580, 97] on div "不分平台 台灣 搜尋" at bounding box center [677, 76] width 813 height 66
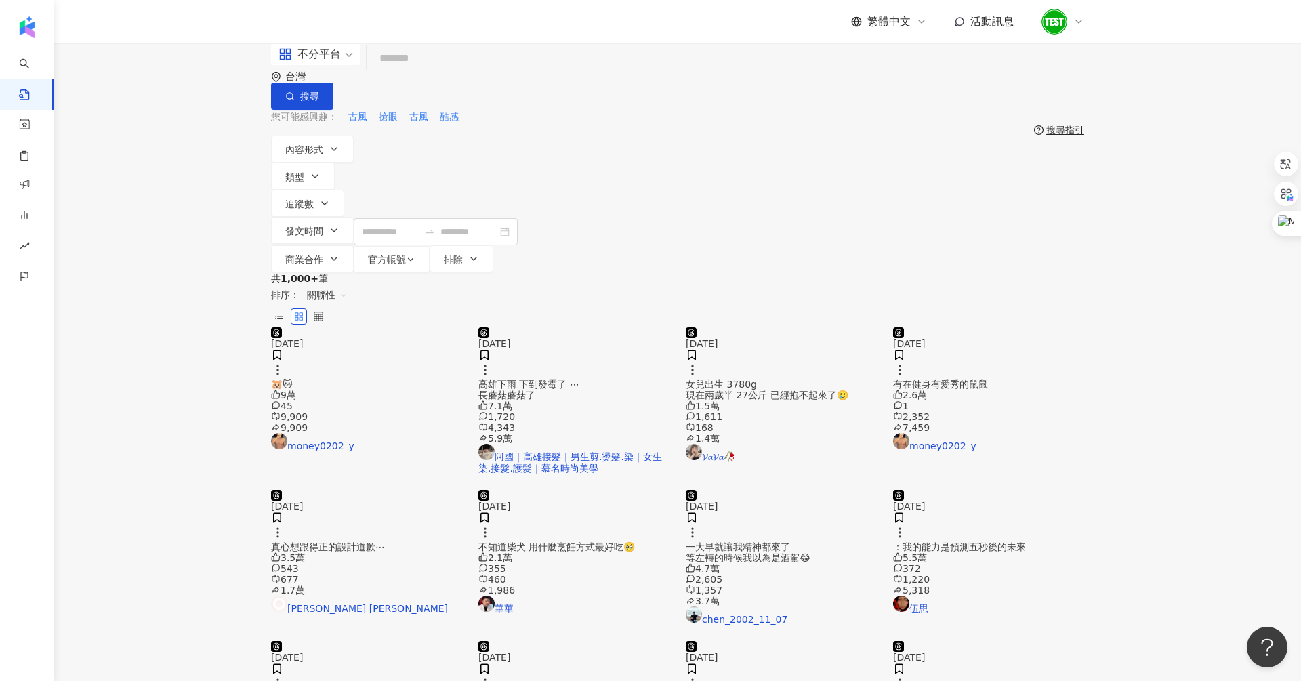
click at [495, 73] on input "search" at bounding box center [433, 58] width 123 height 29
paste input "*********"
type input "*********"
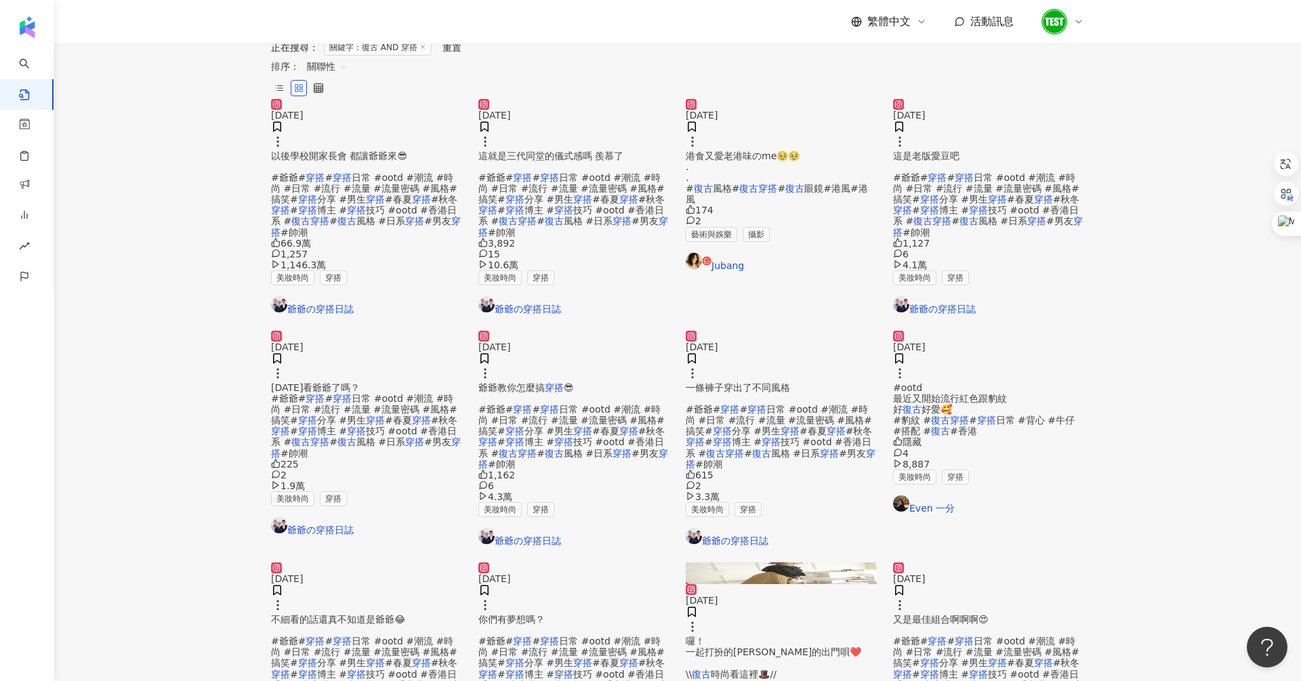
scroll to position [619, 0]
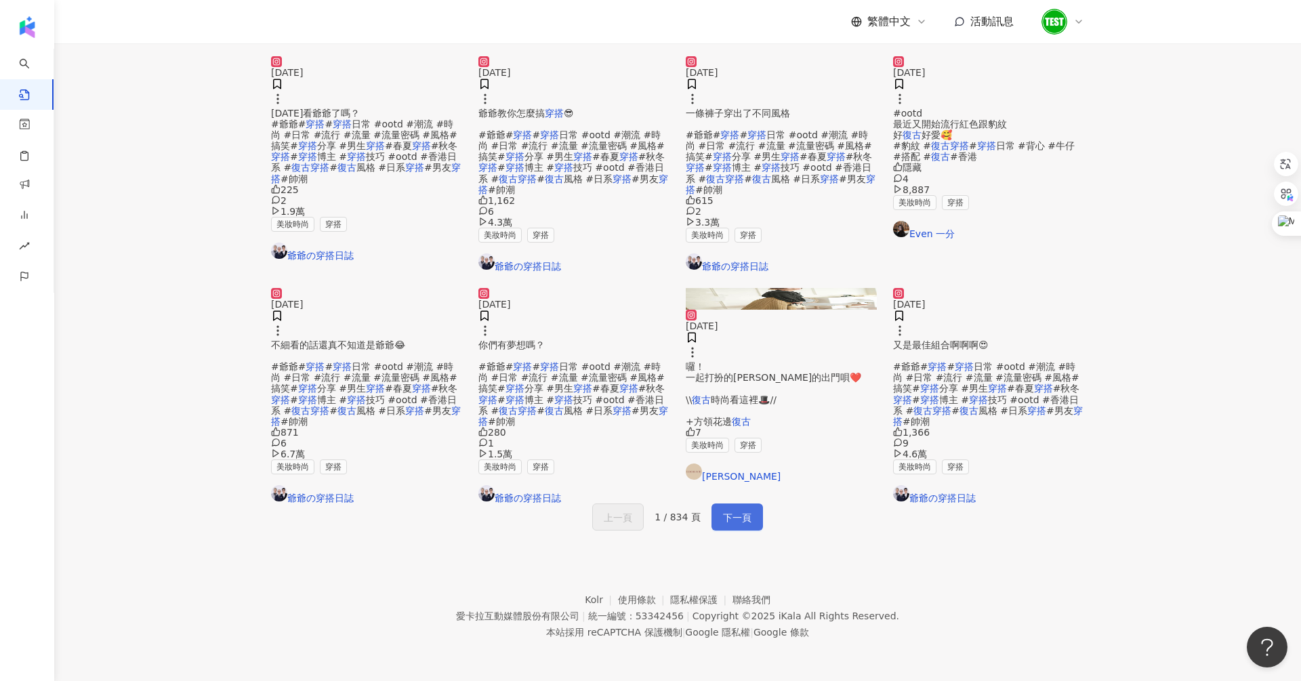
click at [732, 510] on span "下一頁" at bounding box center [737, 518] width 28 height 16
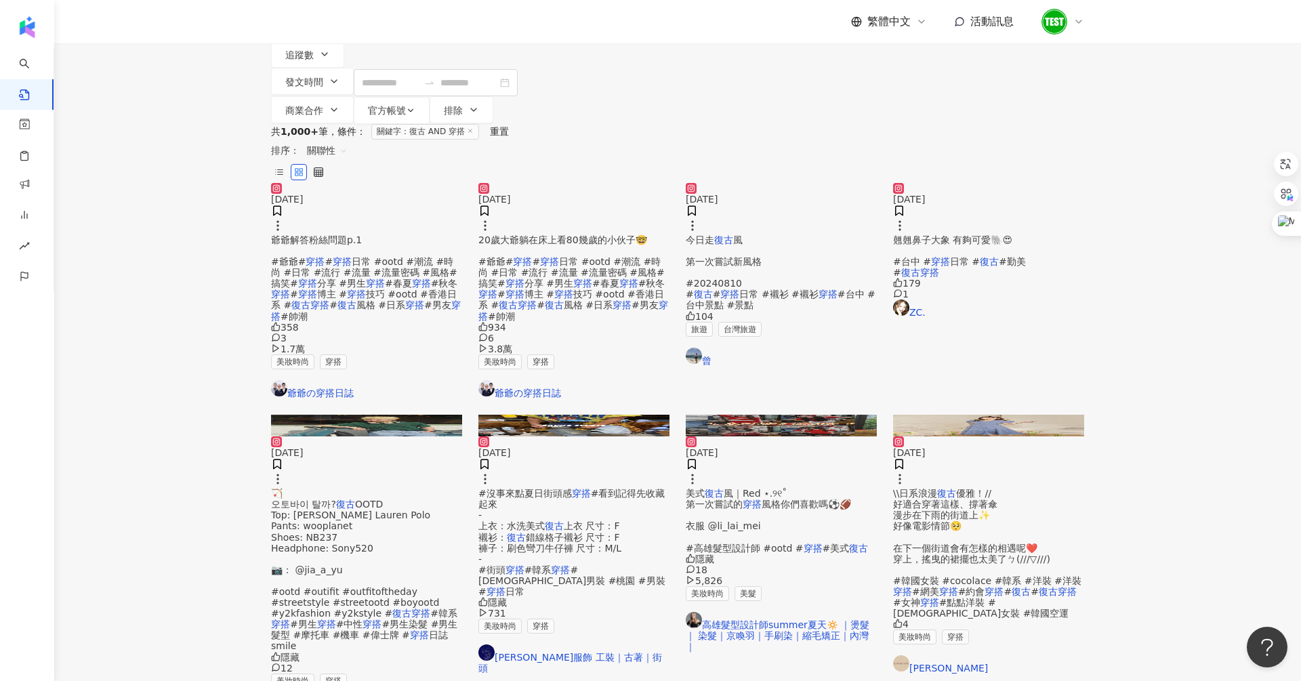
scroll to position [127, 0]
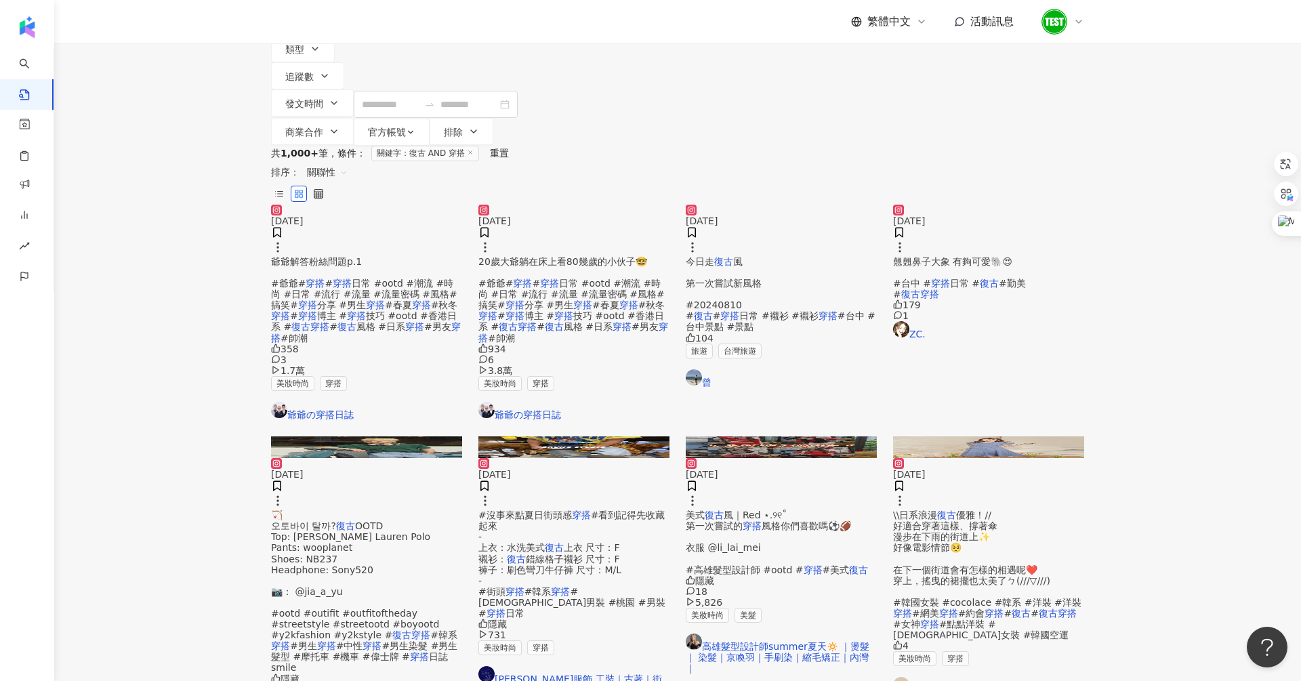
click at [577, 205] on img at bounding box center [573, 205] width 191 height 0
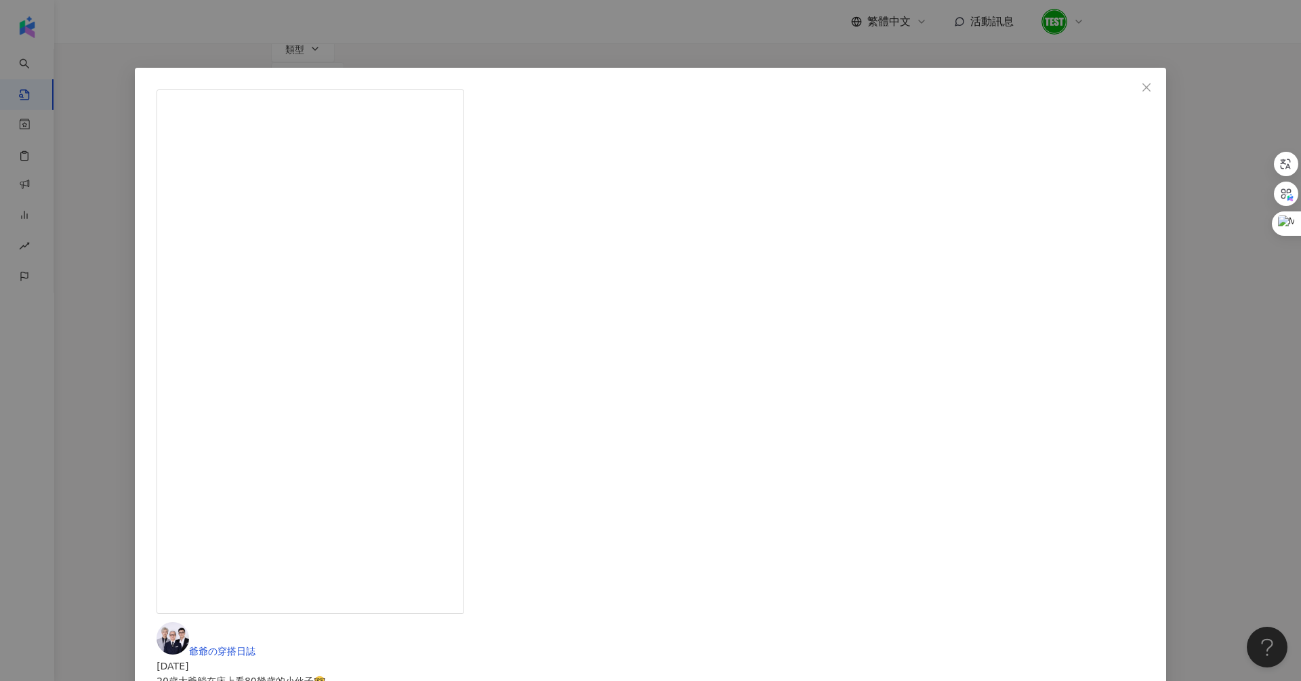
click at [1050, 246] on div "爺爺の穿搭日誌 [DATE] 20歲大爺躺在床上看80幾歲的小伙子🤓 #爺爺#穿搭 #穿搭日常 #ootd #潮流 #時尚 #日常 #流行 #流量 #流量密碼…" at bounding box center [650, 340] width 1301 height 681
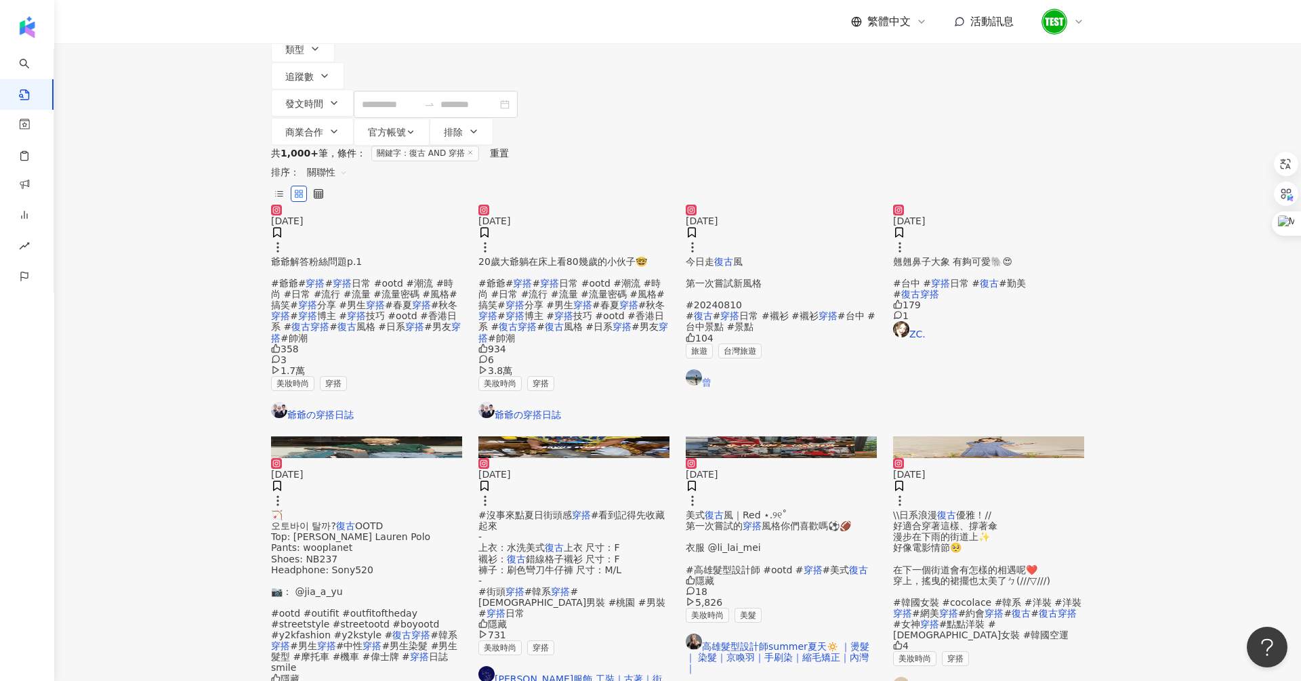
scroll to position [129, 0]
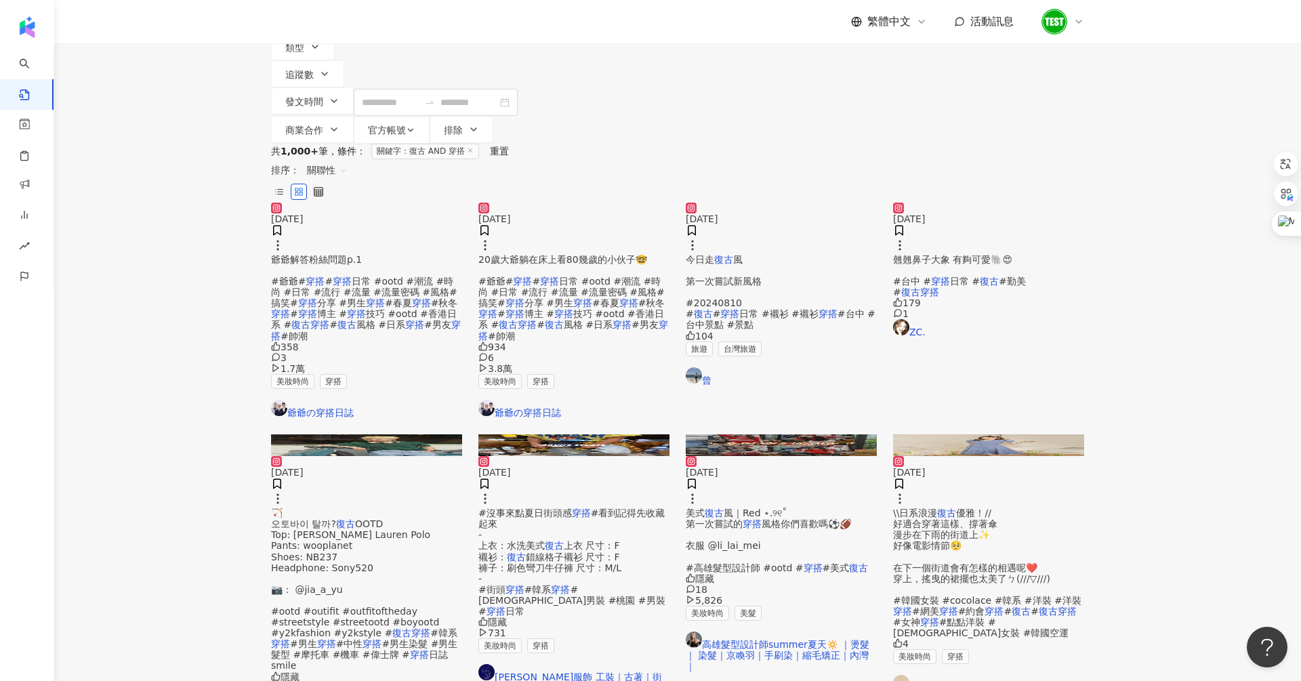
click at [968, 203] on img at bounding box center [988, 203] width 191 height 0
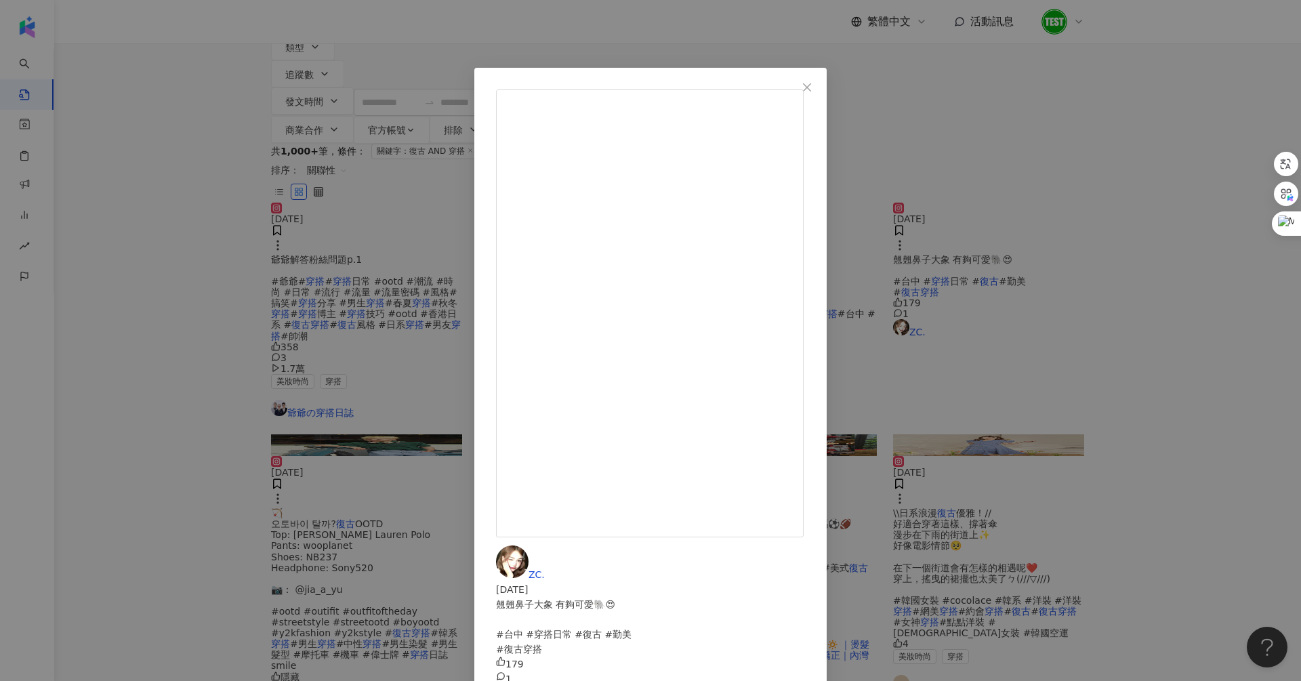
click at [183, 228] on div "ZC. [DATE] 翹翹鼻子大象 有夠可愛🐘😍 #台中 #穿搭日常 #復古 #勤美 #復古穿搭 179 1 查看原始貼文" at bounding box center [650, 340] width 1301 height 681
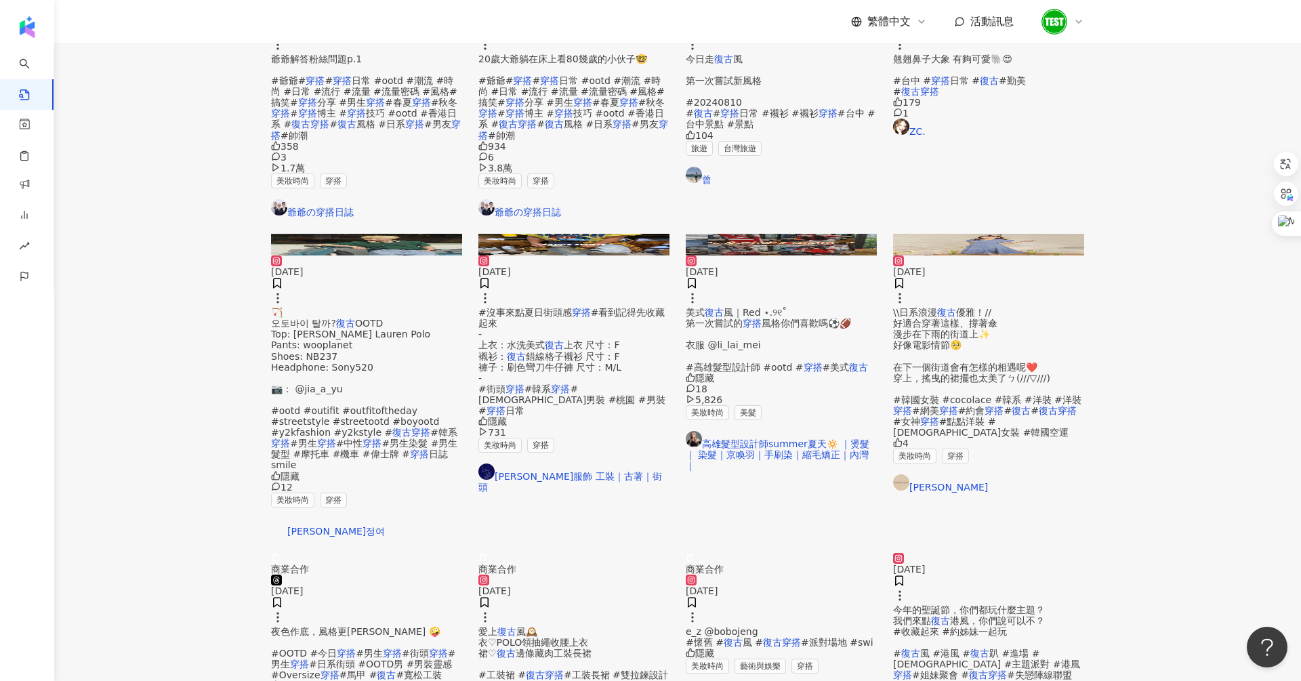
scroll to position [348, 0]
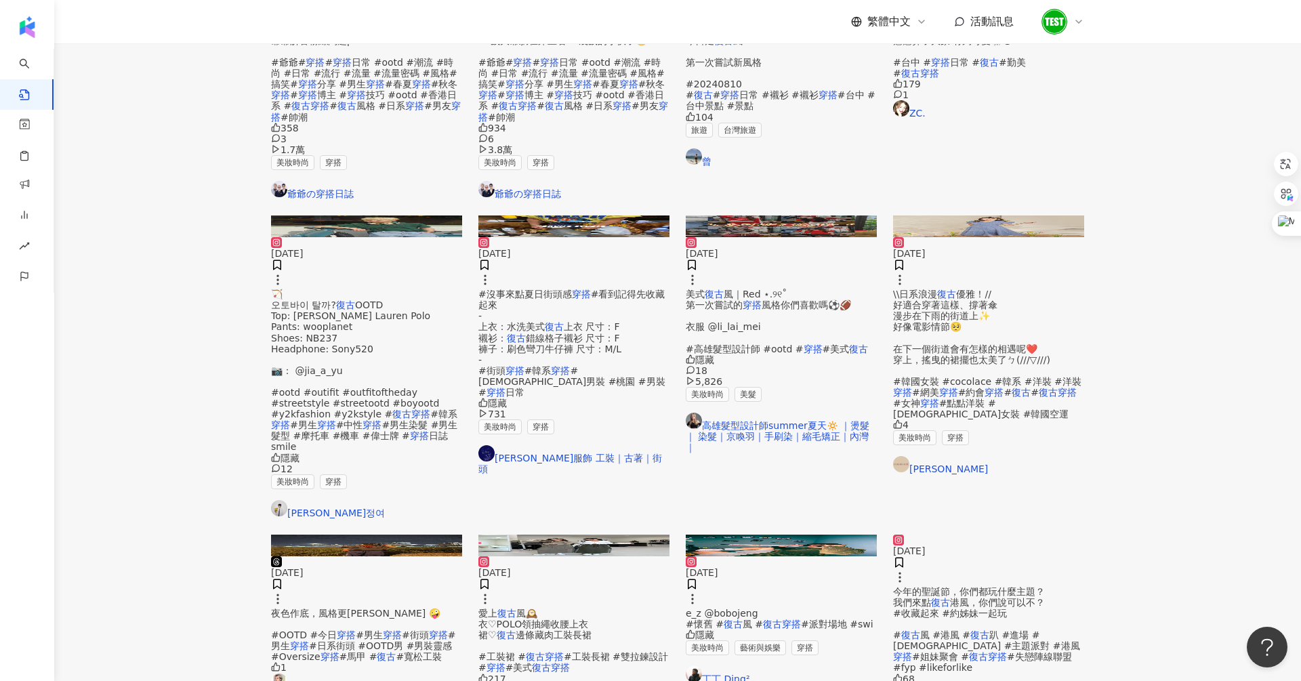
click at [748, 215] on img at bounding box center [781, 226] width 191 height 22
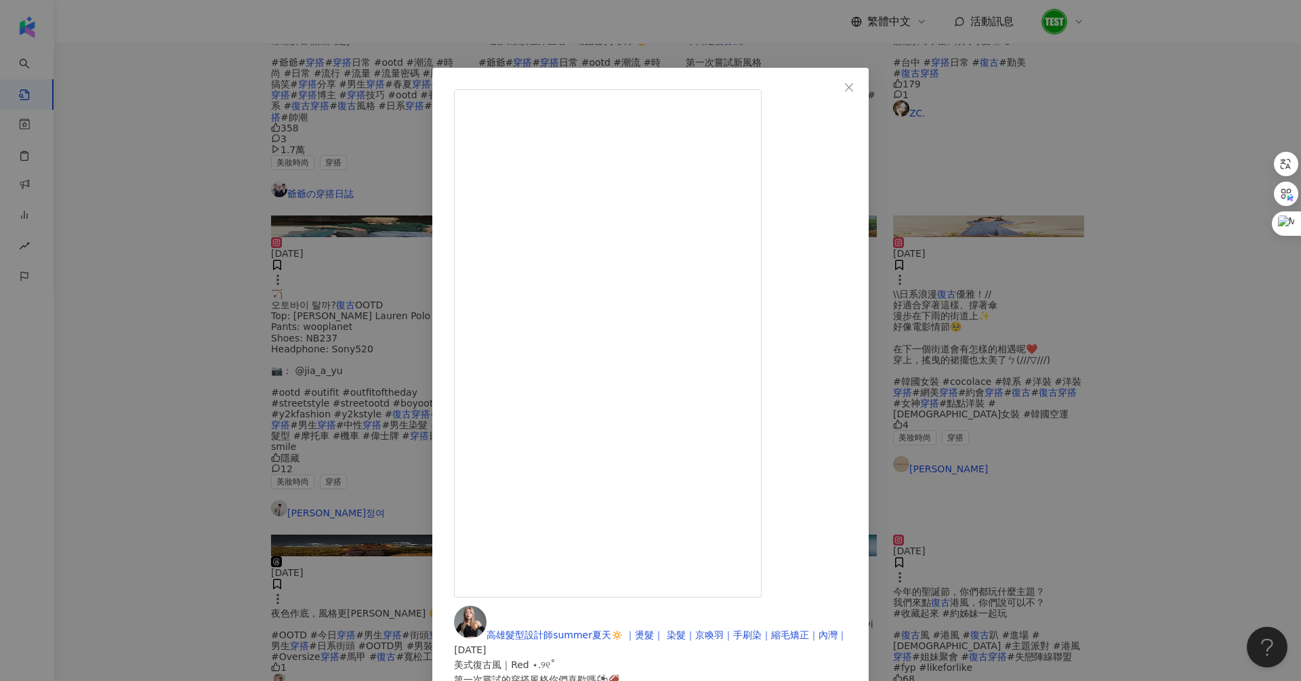
click at [307, 276] on div "高雄髮型設計師summer夏天🔅 ｜燙髮｜ 染髮｜京喚羽｜手刷染｜縮毛矯正｜內灣｜ [DATE] 美式復古風｜Red ⋆.୨୧˚ 第一次嘗試的穿搭風格你們喜歡…" at bounding box center [650, 340] width 1301 height 681
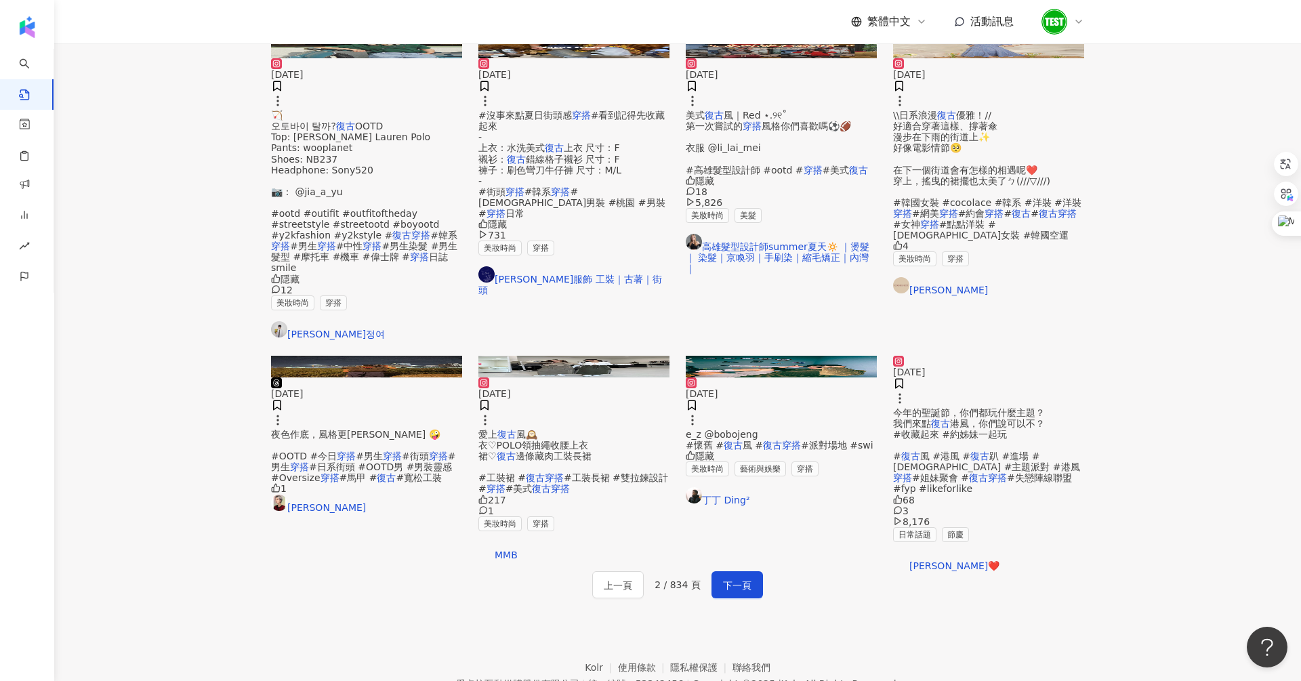
scroll to position [526, 0]
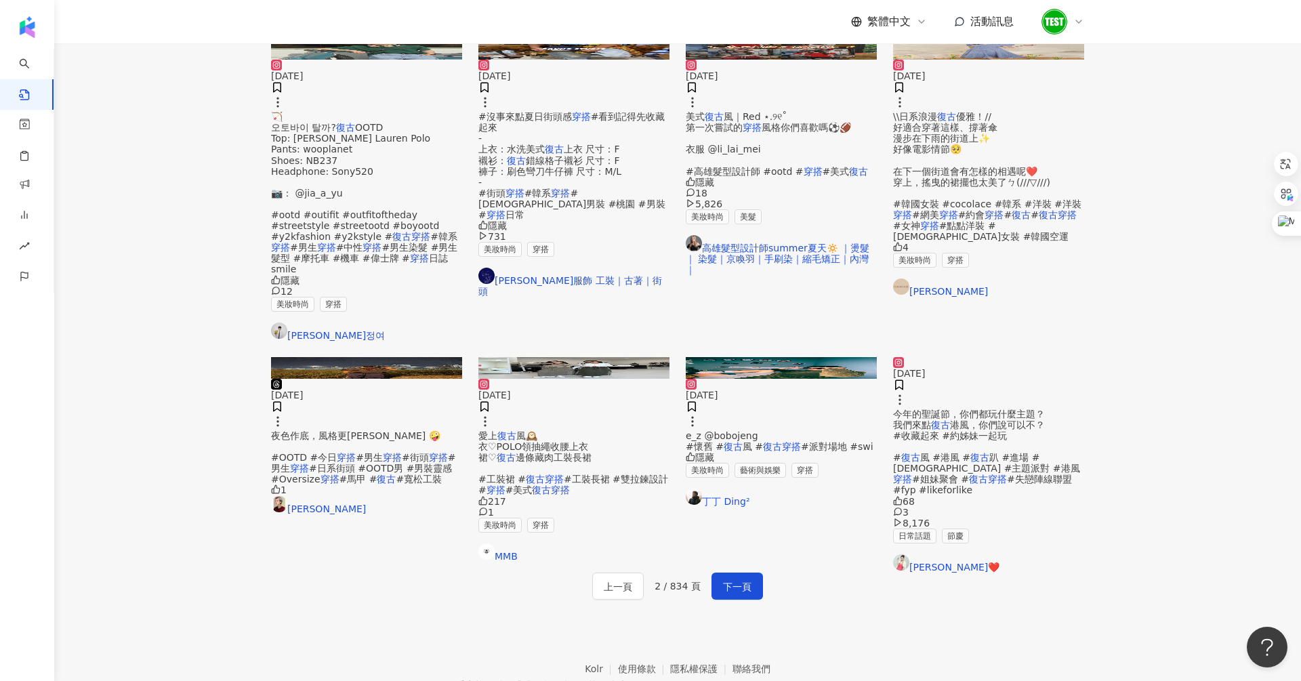
click at [1018, 357] on img at bounding box center [988, 357] width 191 height 0
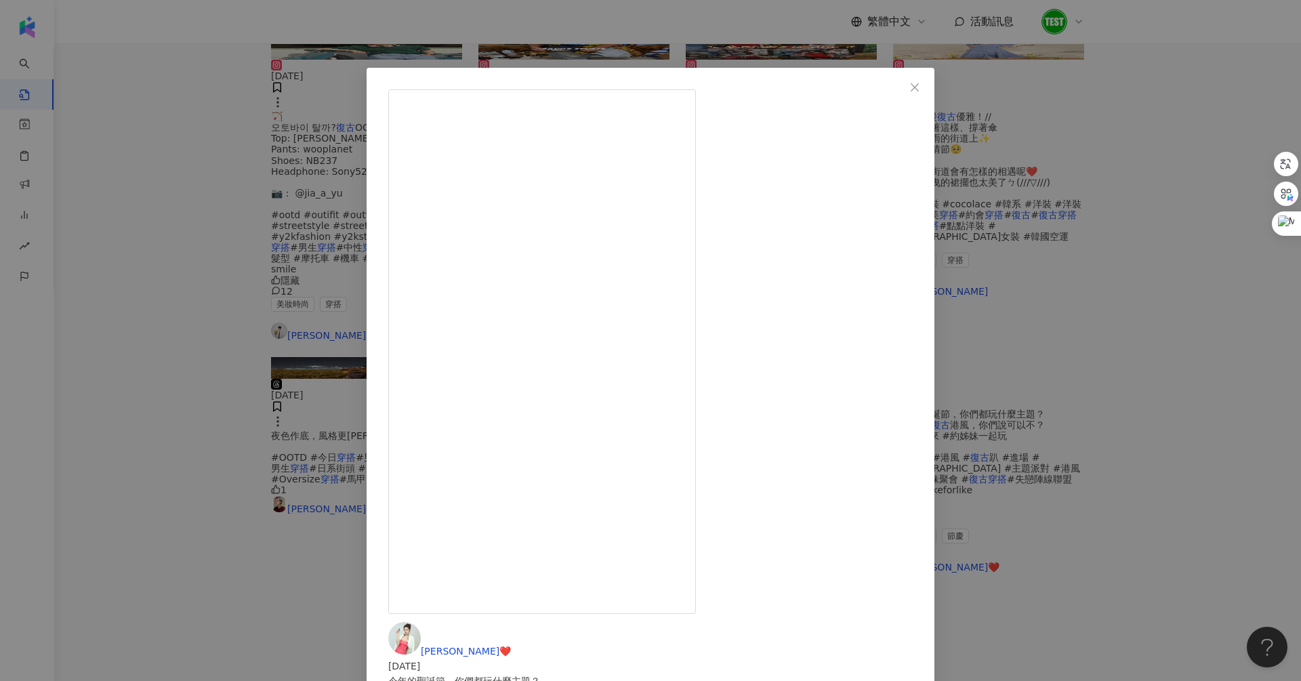
click at [1195, 308] on div "[PERSON_NAME]❤️ [DATE] 今年的聖誕節，你們都玩什麼主題？ 我們來點復古港風，你們說可以不？ #收藏起來 #約姊妹一起玩 #復古風 #港風…" at bounding box center [650, 340] width 1301 height 681
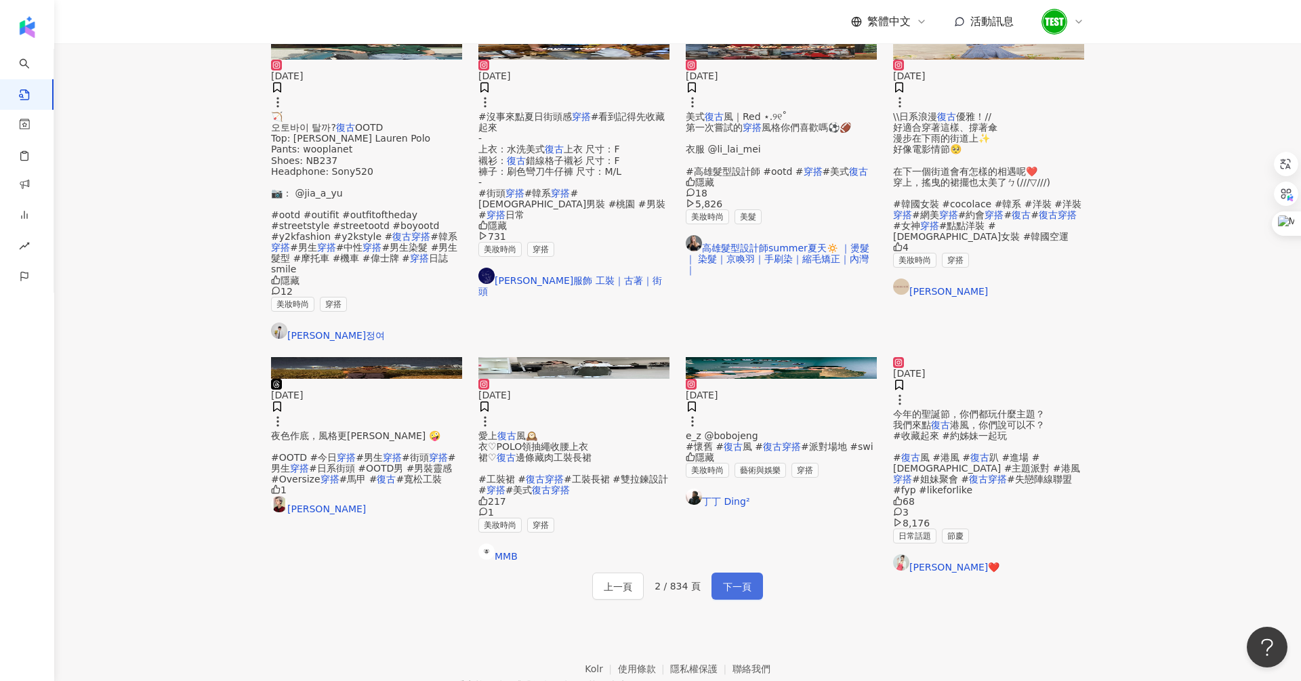
click at [734, 573] on button "下一頁" at bounding box center [736, 586] width 51 height 27
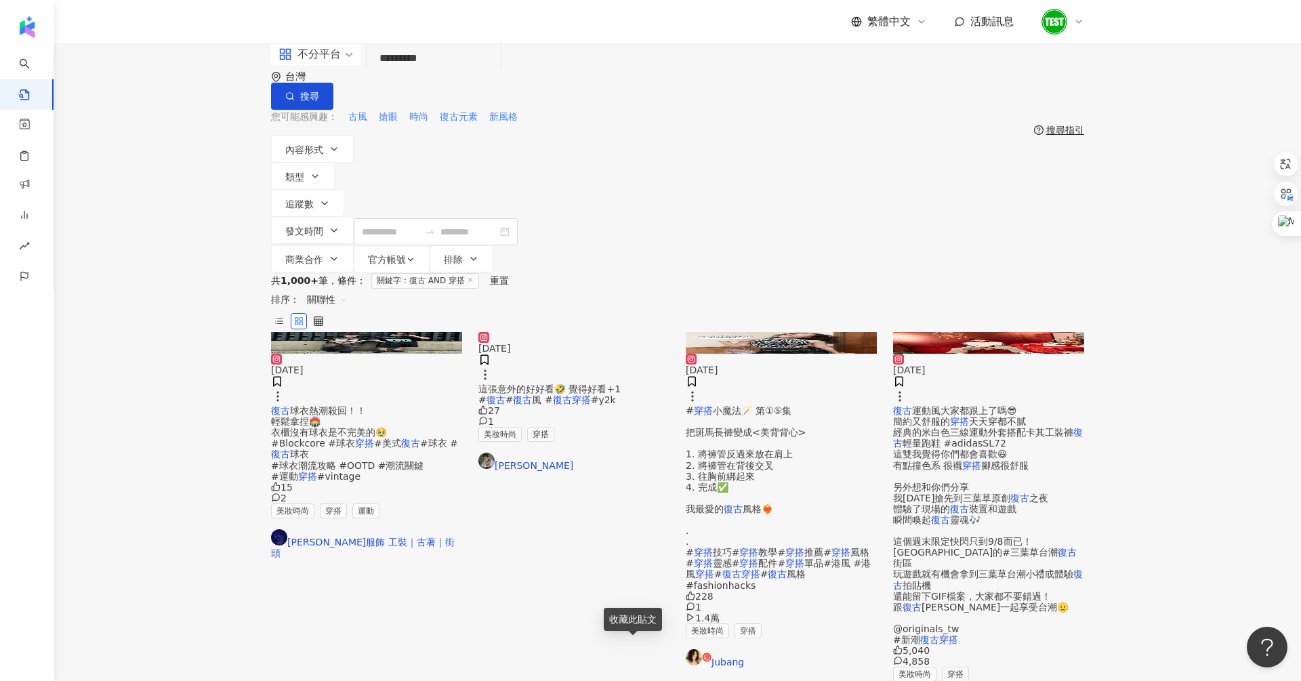
scroll to position [619, 0]
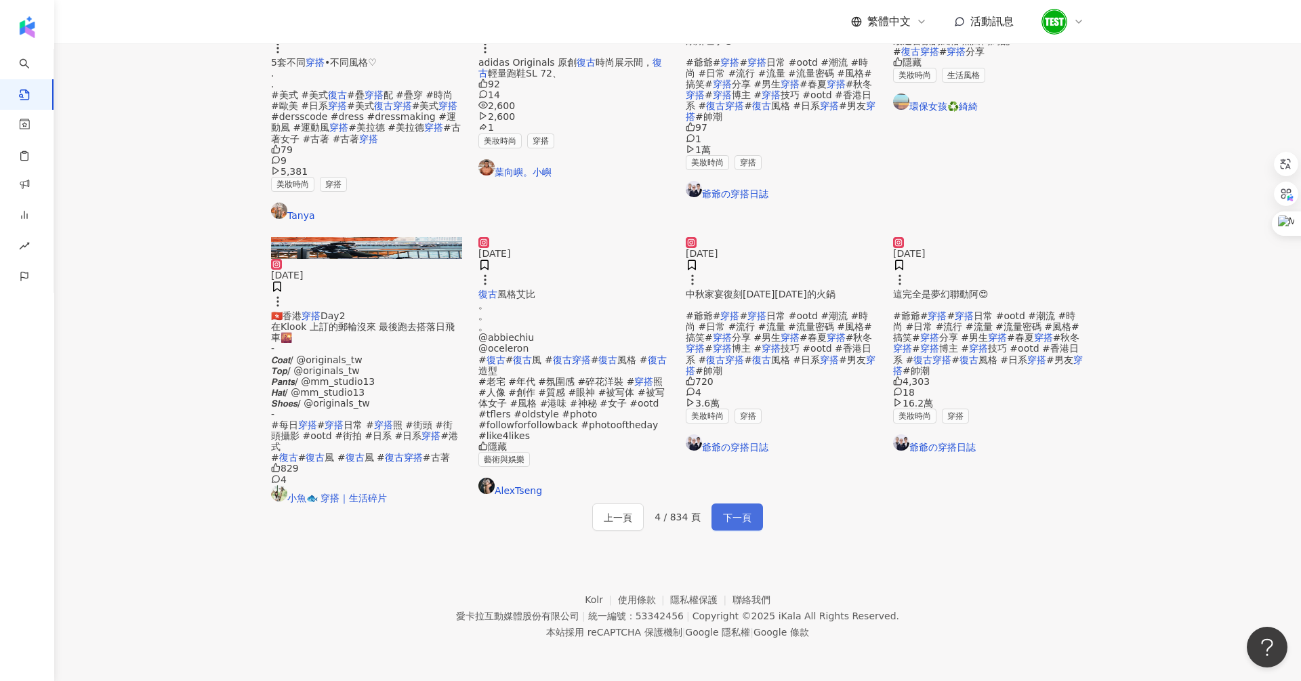
click at [723, 510] on span "下一頁" at bounding box center [737, 518] width 28 height 16
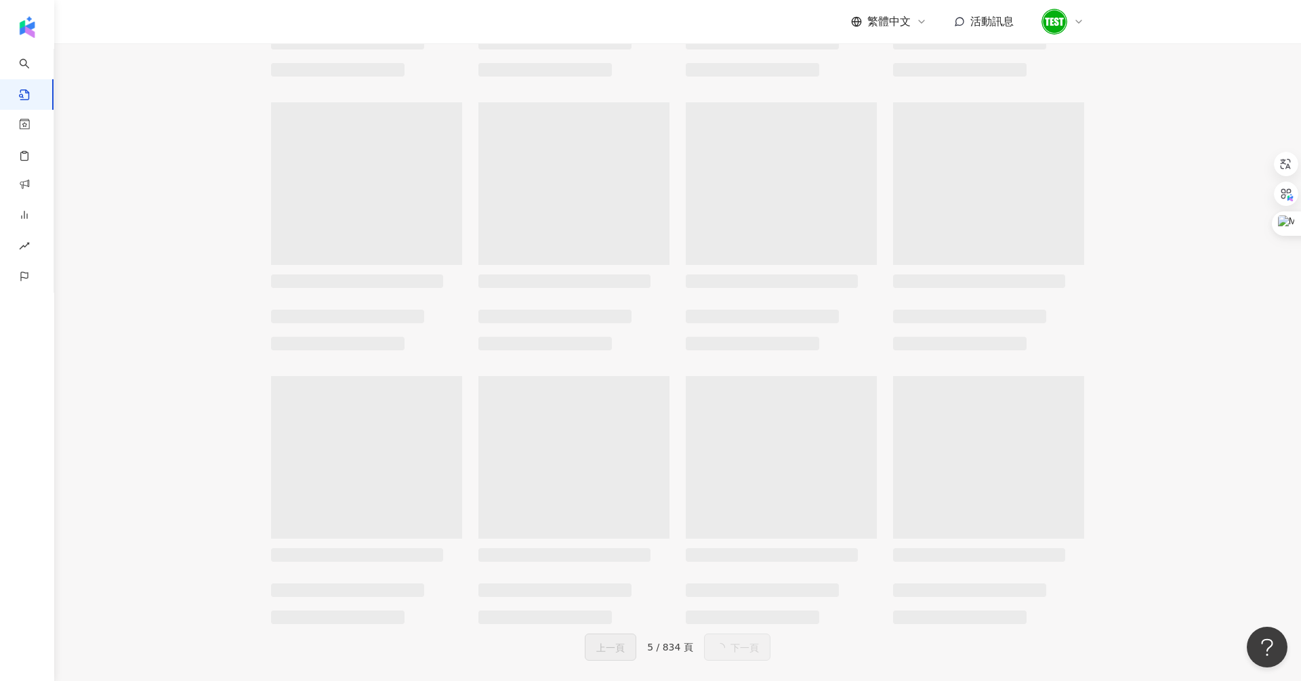
scroll to position [0, 0]
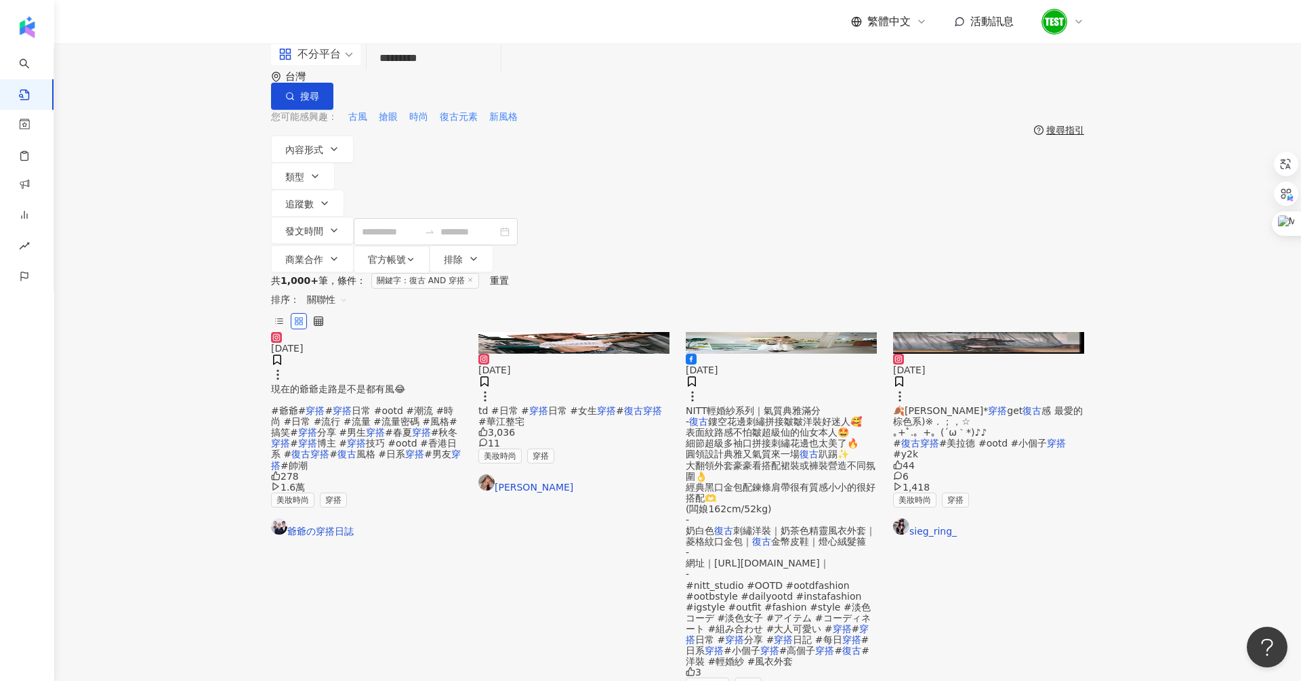
click at [586, 332] on img at bounding box center [573, 343] width 191 height 22
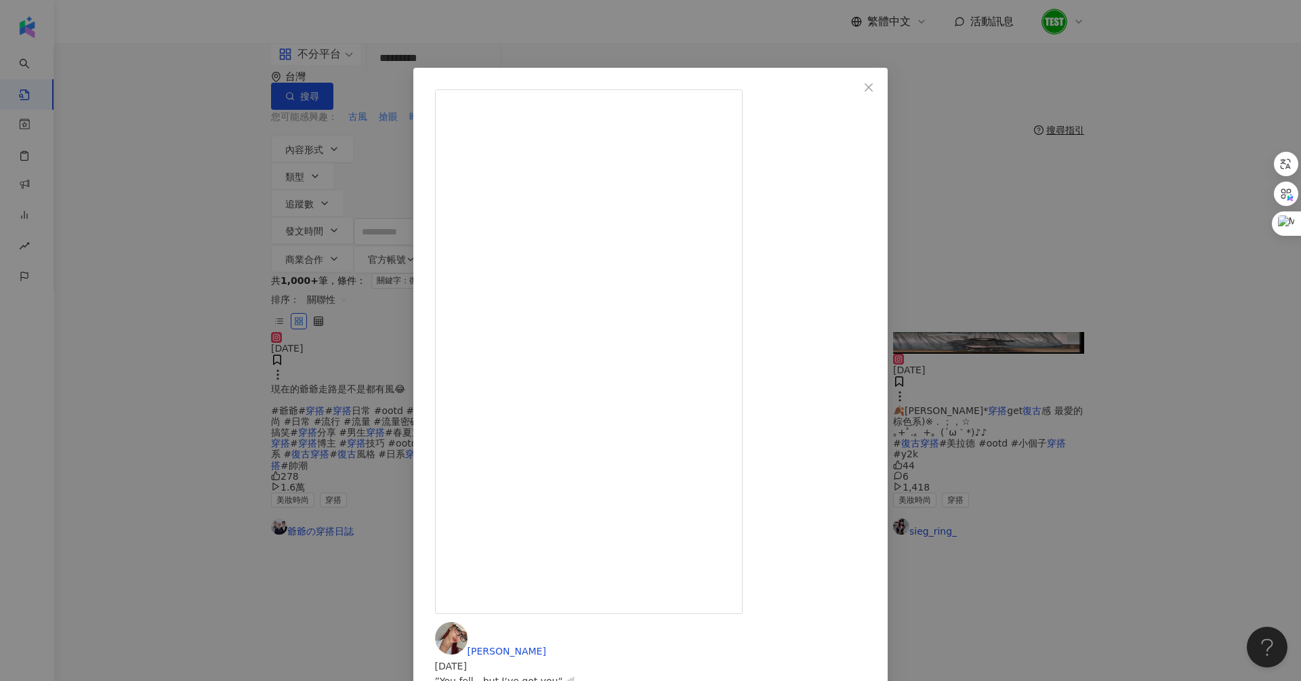
click at [1134, 182] on div "[PERSON_NAME] [DATE] ”You fell - but I‘ve got you“🪽 白色罩衫@_deeryou_ 📷 @[PERSON_N…" at bounding box center [650, 340] width 1301 height 681
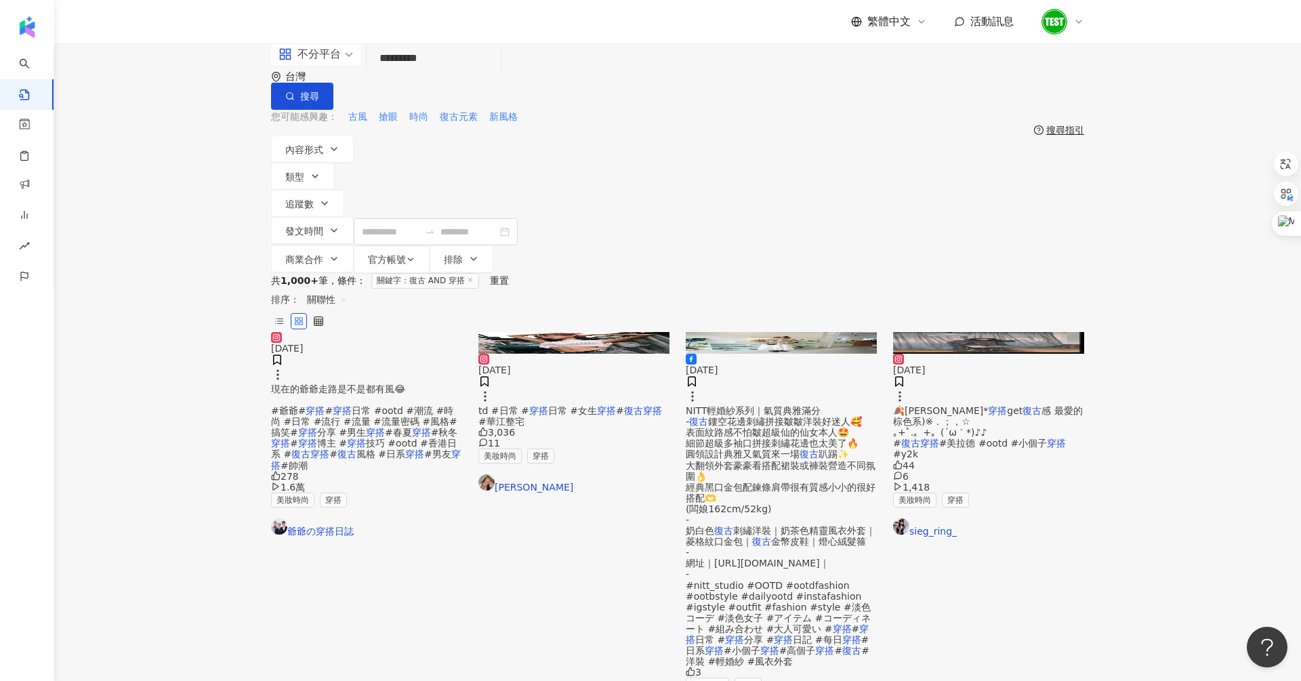
click at [991, 332] on img at bounding box center [988, 343] width 191 height 22
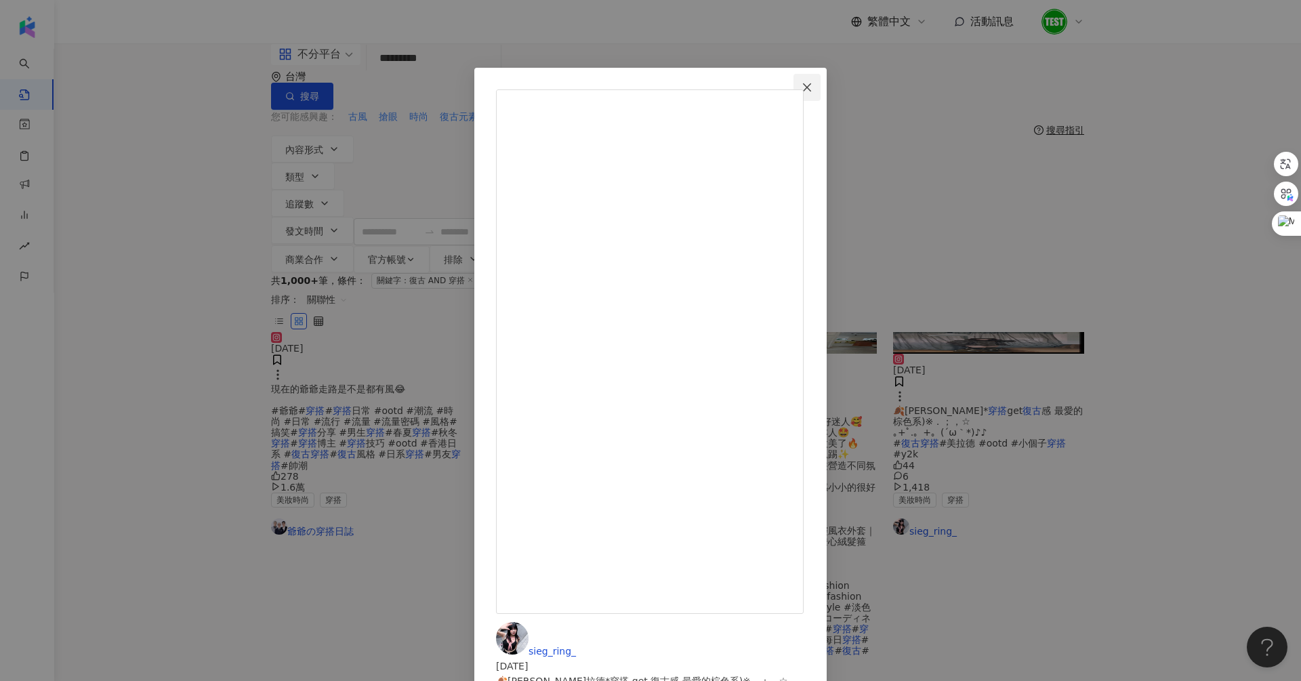
click at [821, 85] on span "Close" at bounding box center [806, 87] width 27 height 11
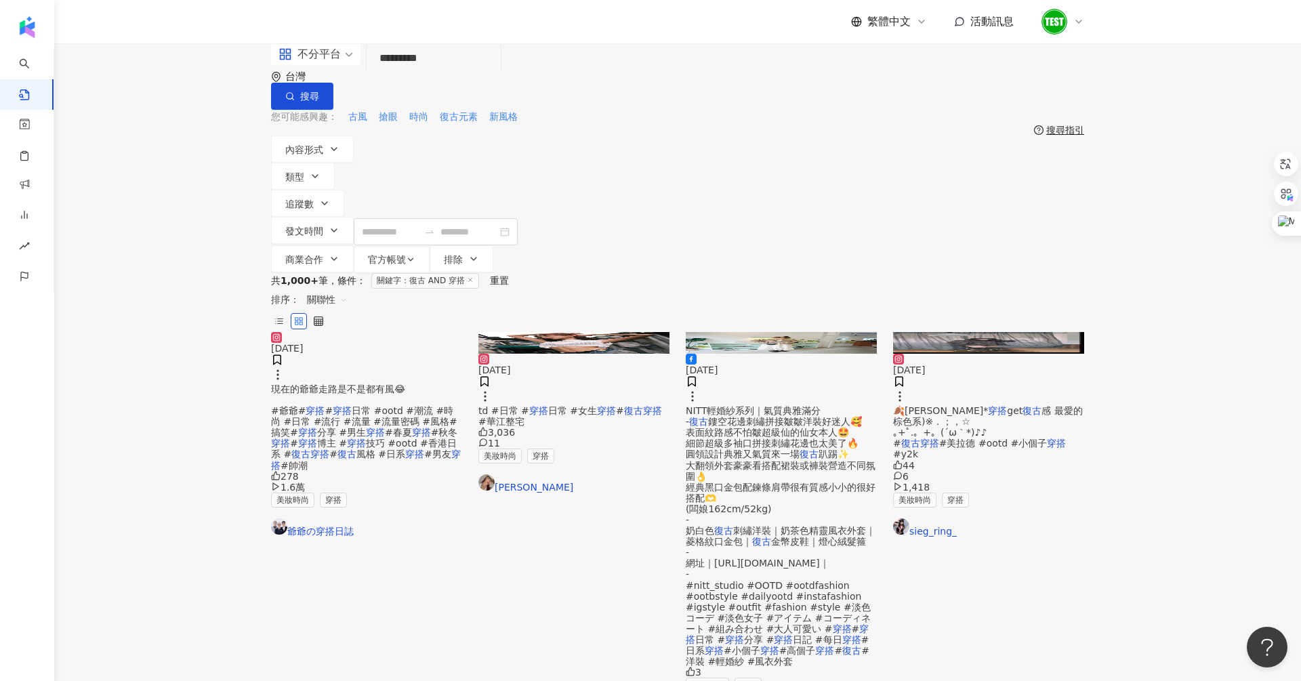
drag, startPoint x: 510, startPoint y: 79, endPoint x: 264, endPoint y: 57, distance: 247.6
click at [264, 57] on div "不分平台 復古 AND 穿搭 ********* 台灣 搜尋 您可能感興趣： 古風 搶眼 時尚 復古元素 新風格 搜尋指引 內容形式 類型 追蹤數 發文時間 …" at bounding box center [677, 158] width 1247 height 230
type input "***"
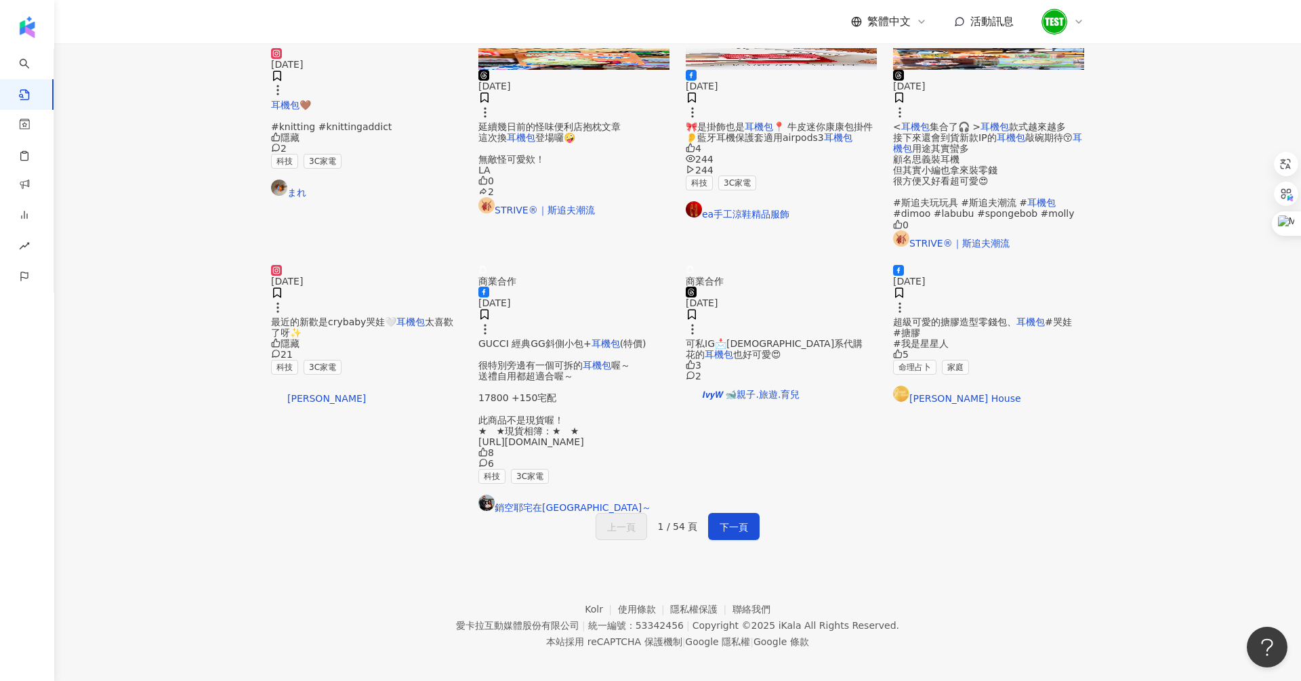
scroll to position [584, 0]
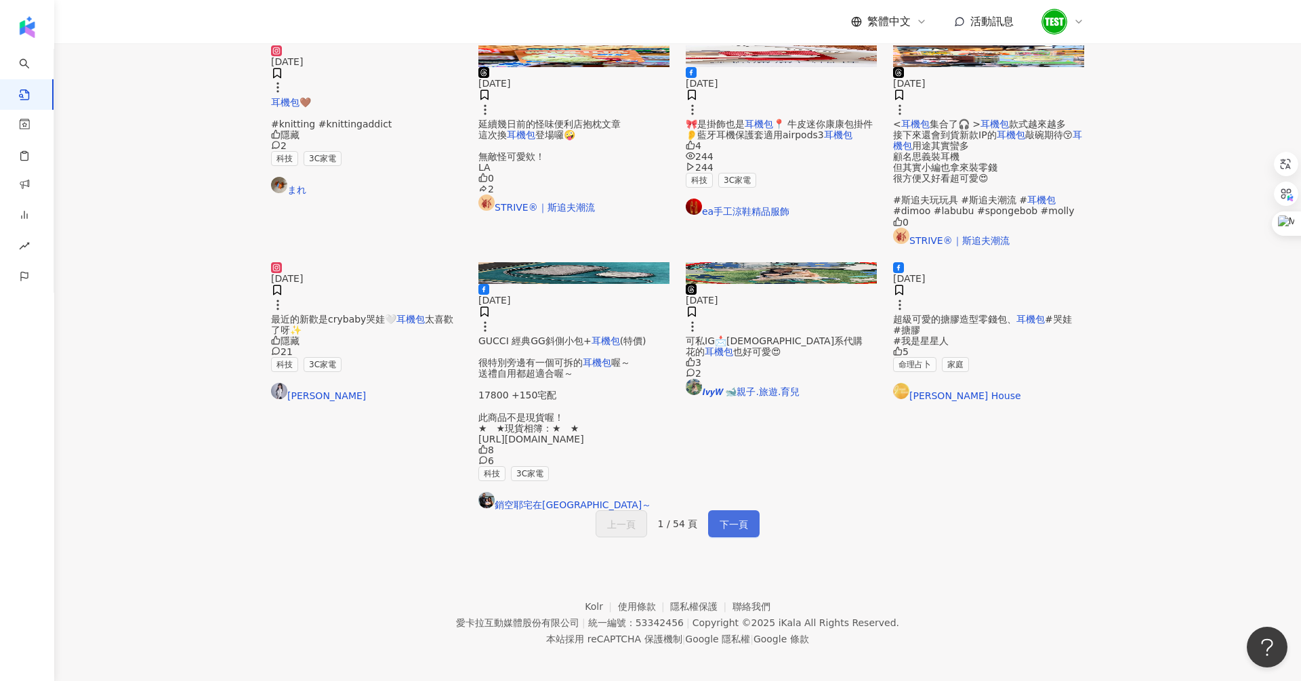
click at [739, 516] on span "下一頁" at bounding box center [734, 524] width 28 height 16
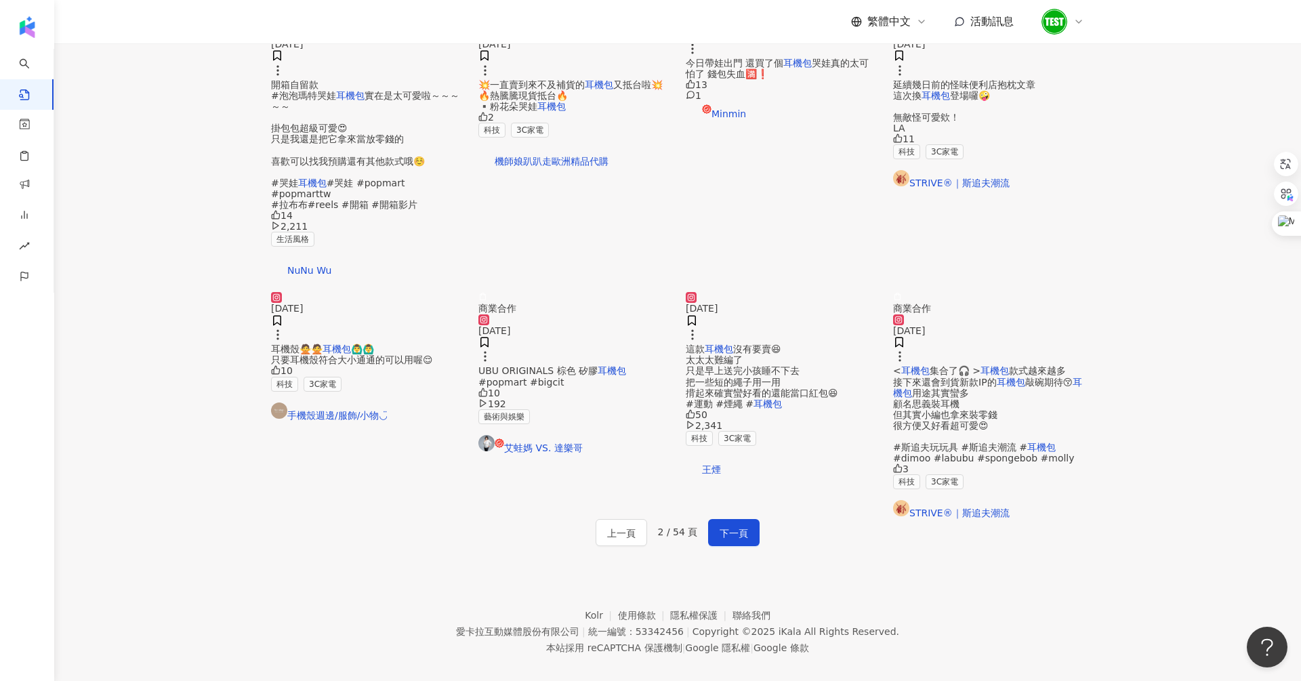
scroll to position [614, 0]
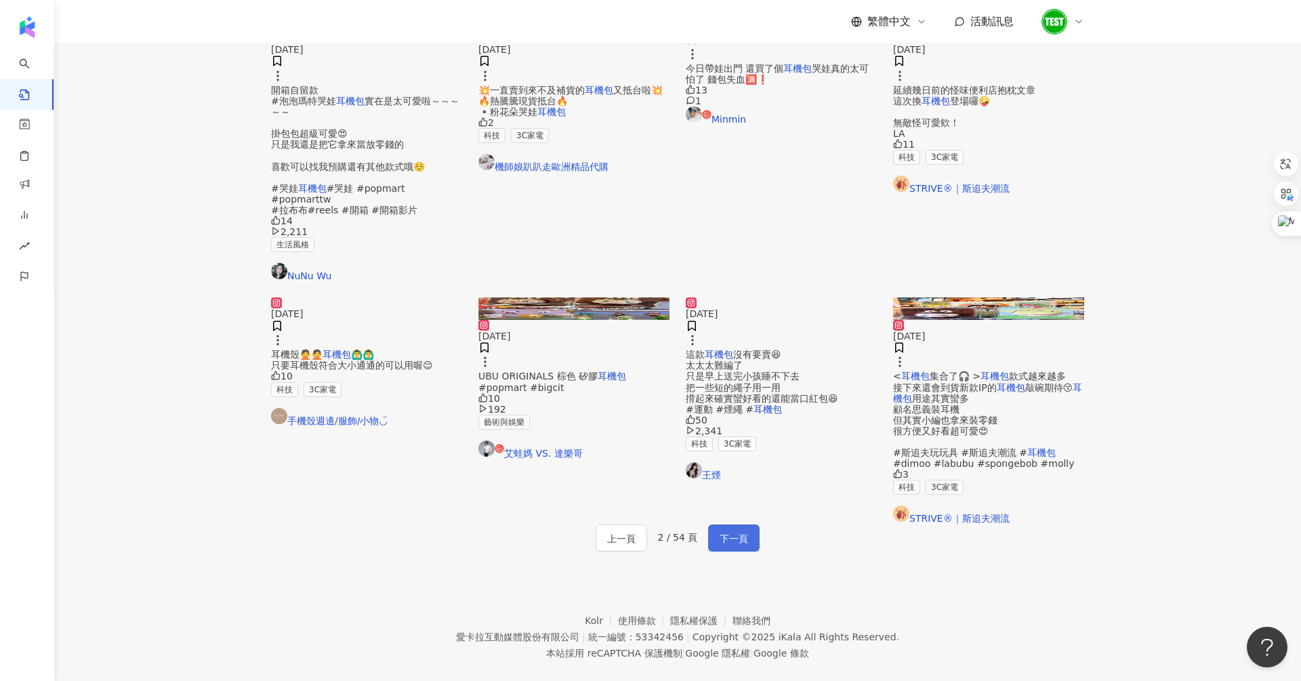
click at [722, 524] on button "下一頁" at bounding box center [733, 537] width 51 height 27
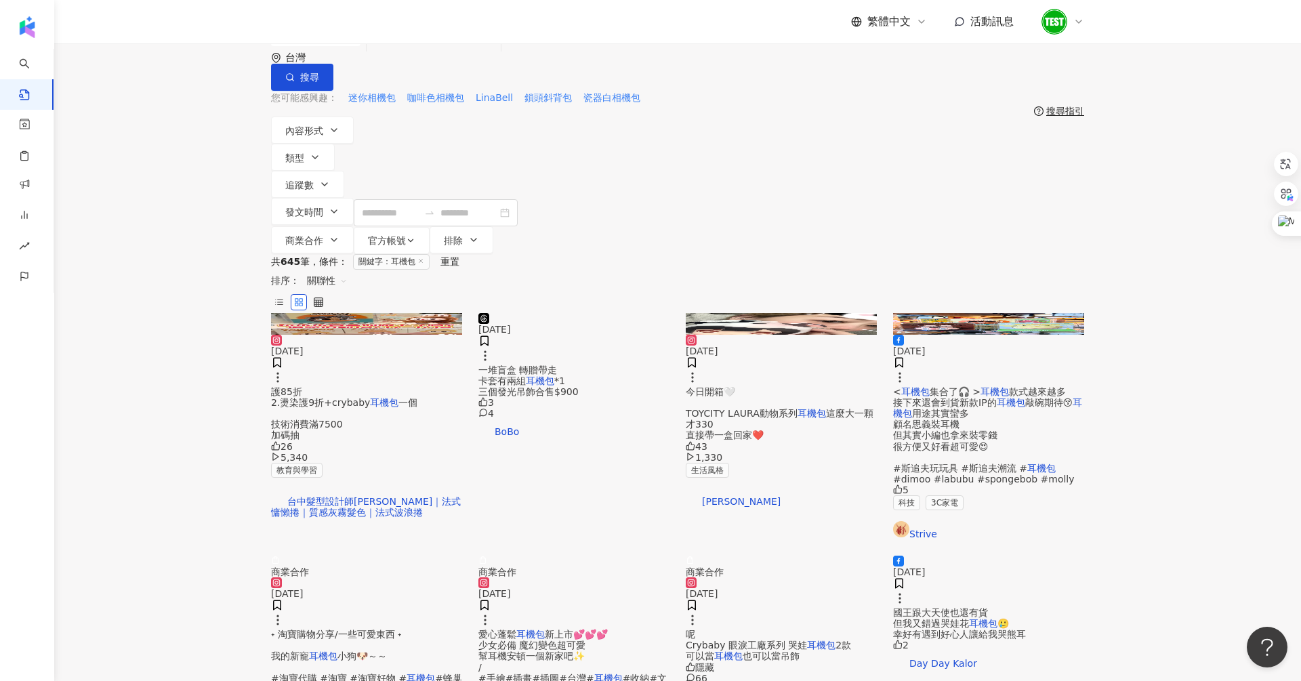
scroll to position [106, 0]
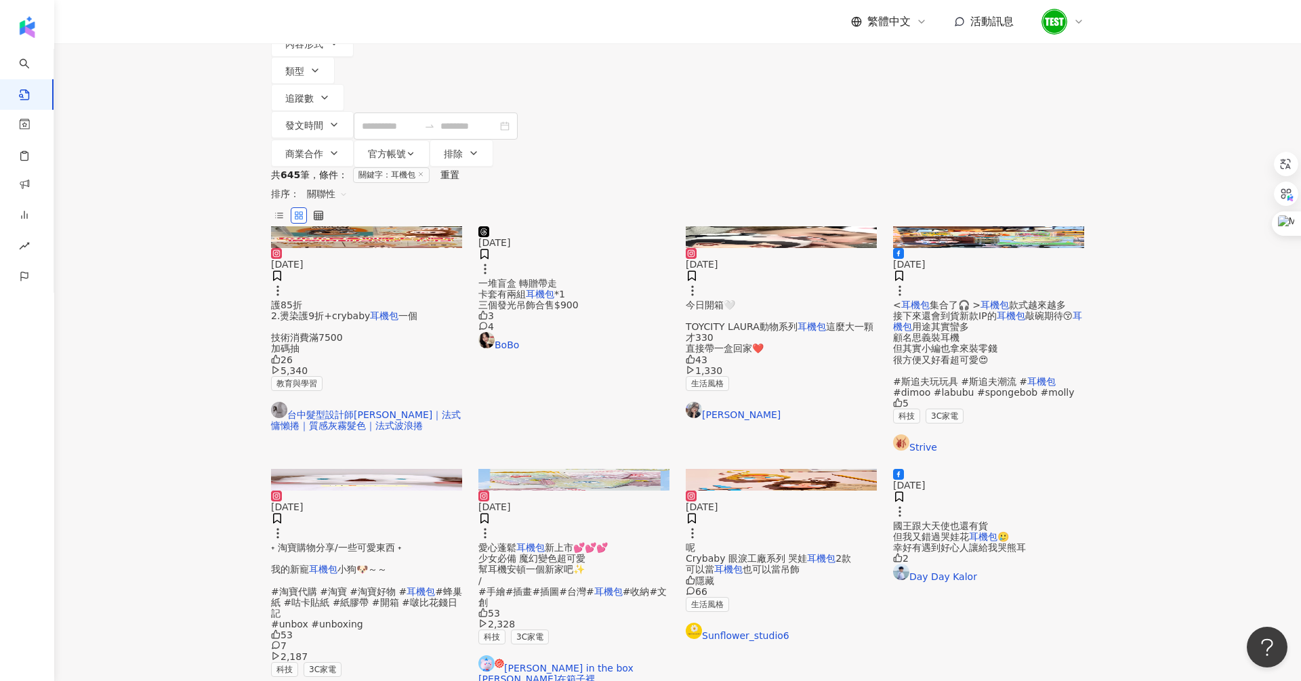
click at [550, 226] on img at bounding box center [573, 226] width 191 height 0
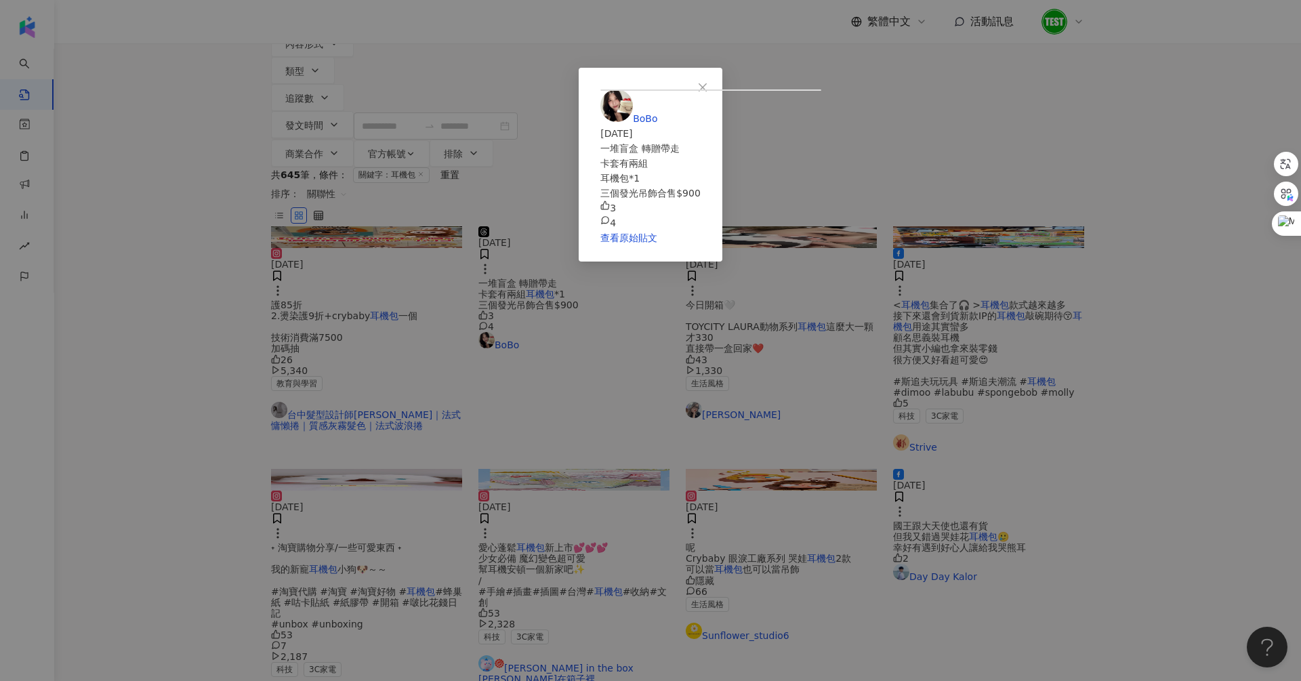
click at [272, 290] on div "BoBo [DATE] 一堆盲盒 轉贈帶走 卡套有兩組 耳機包*1 三個發光吊飾合售$900 3 4 查看原始貼文" at bounding box center [650, 340] width 1301 height 681
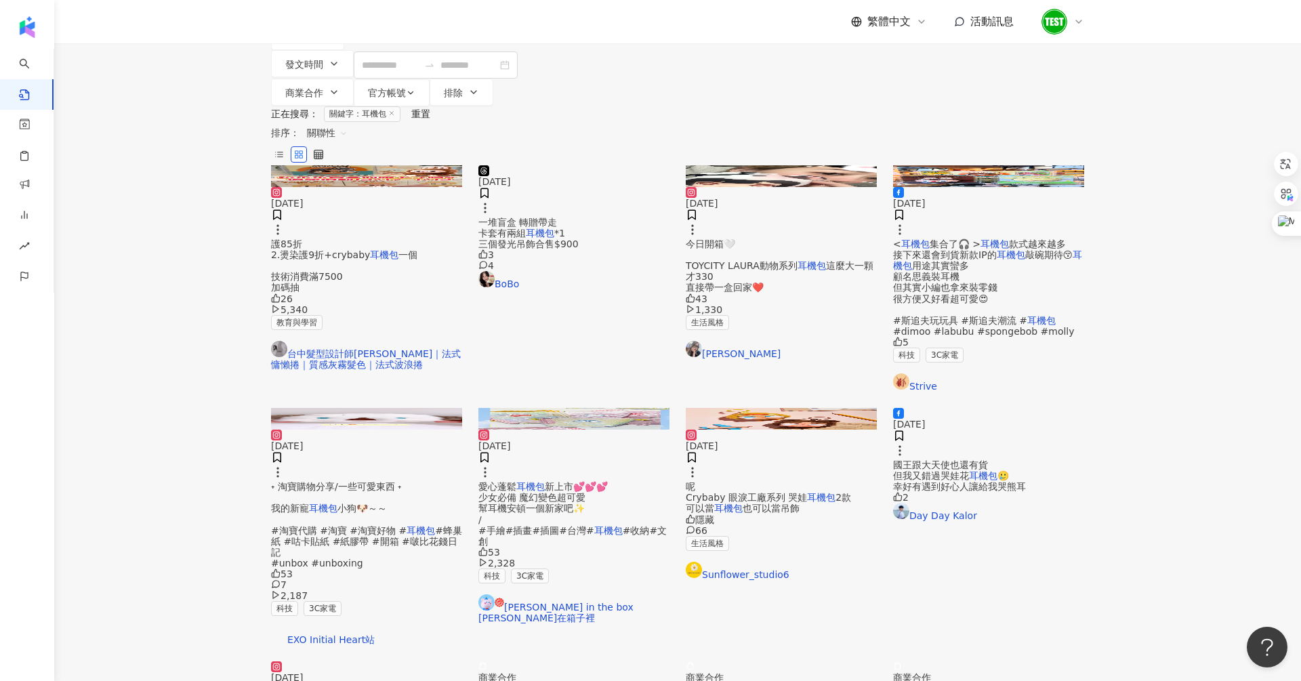
scroll to position [626, 0]
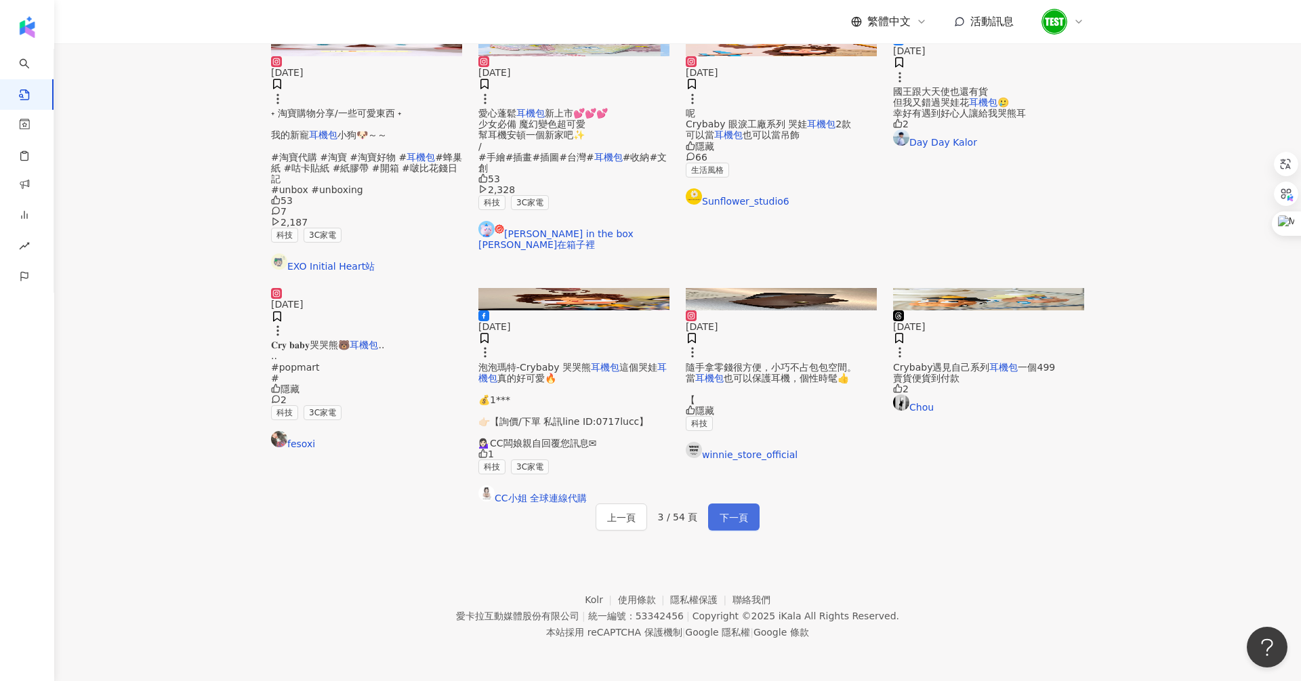
click at [722, 510] on span "下一頁" at bounding box center [734, 518] width 28 height 16
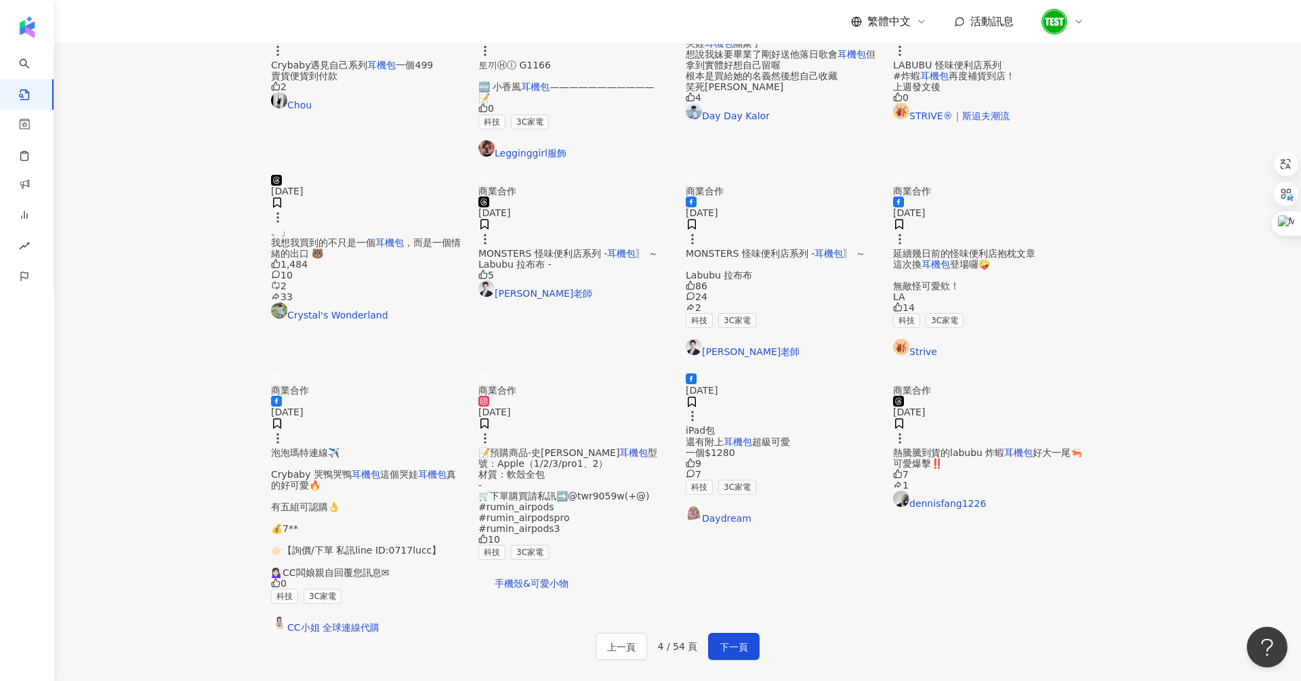
scroll to position [619, 0]
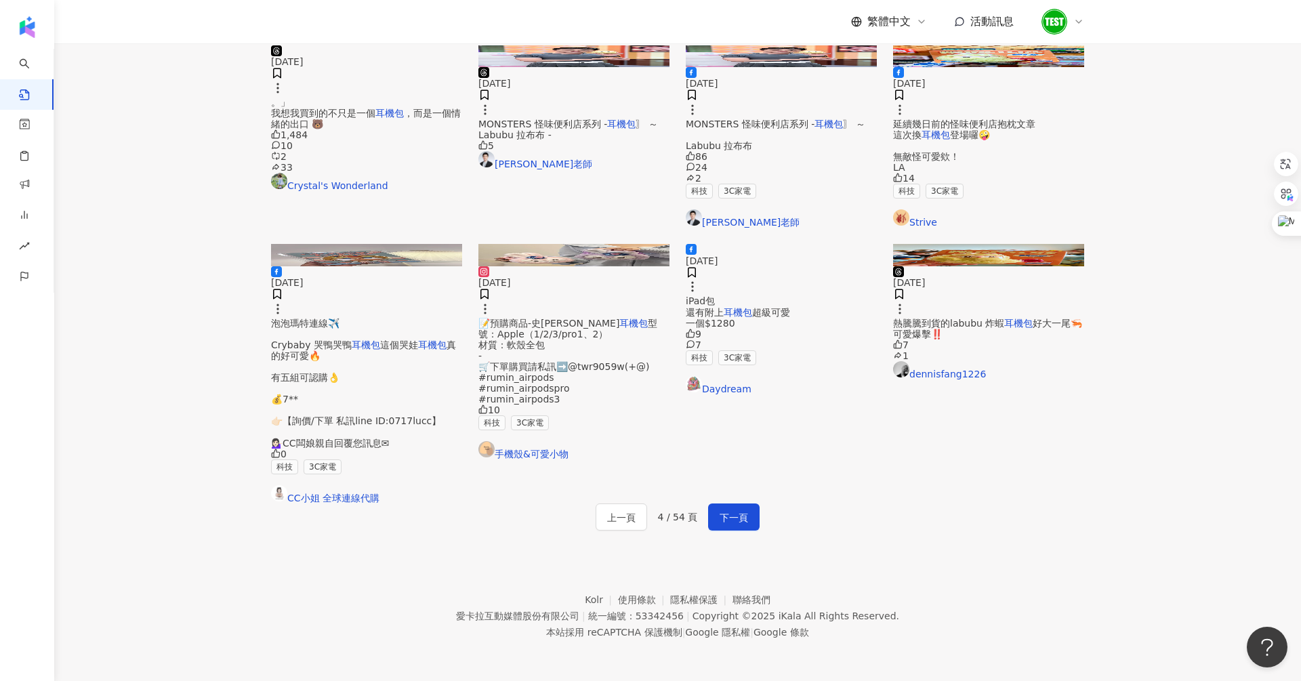
click at [735, 503] on div "上一頁 4 / 54 頁 下一頁" at bounding box center [677, 516] width 813 height 27
click at [735, 510] on span "下一頁" at bounding box center [734, 518] width 28 height 16
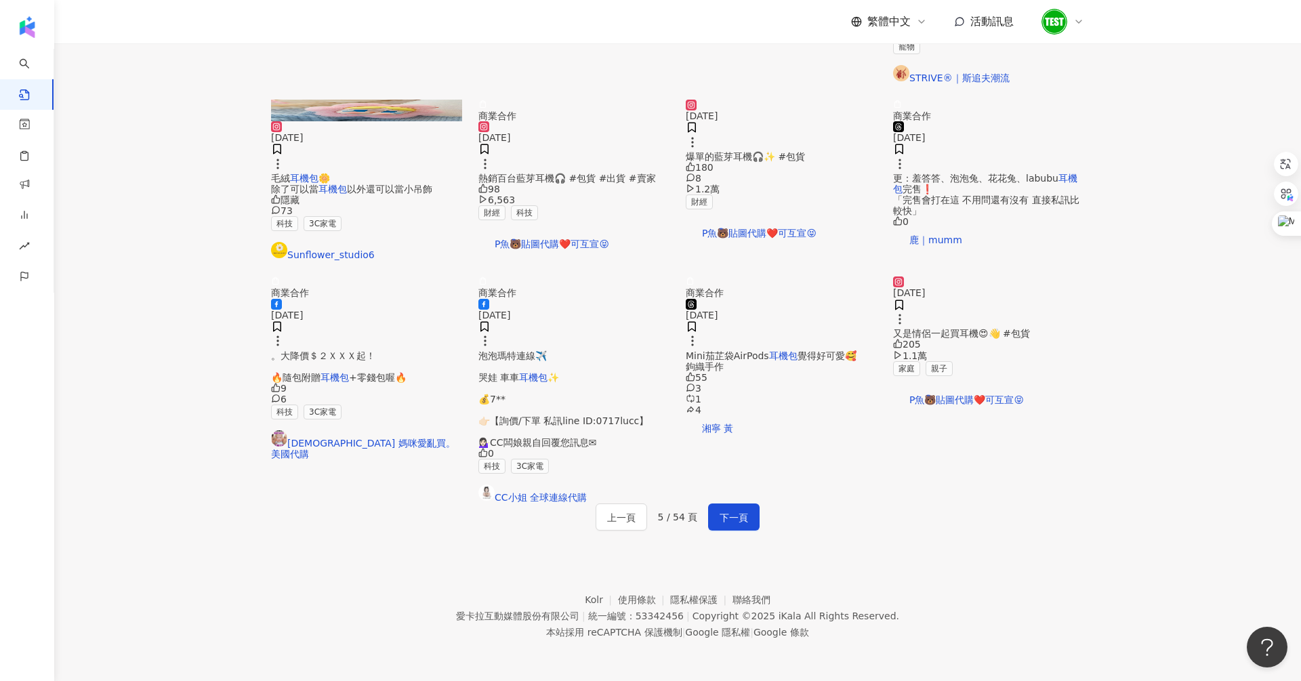
scroll to position [0, 0]
